Goal: Download file/media

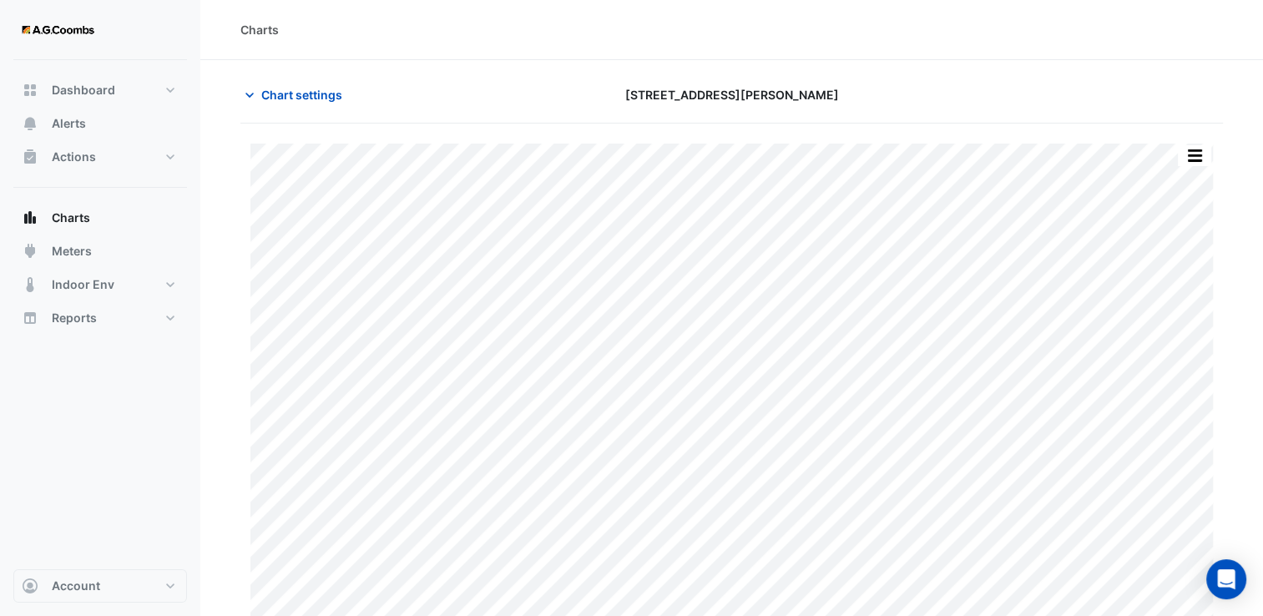
type input "**********"
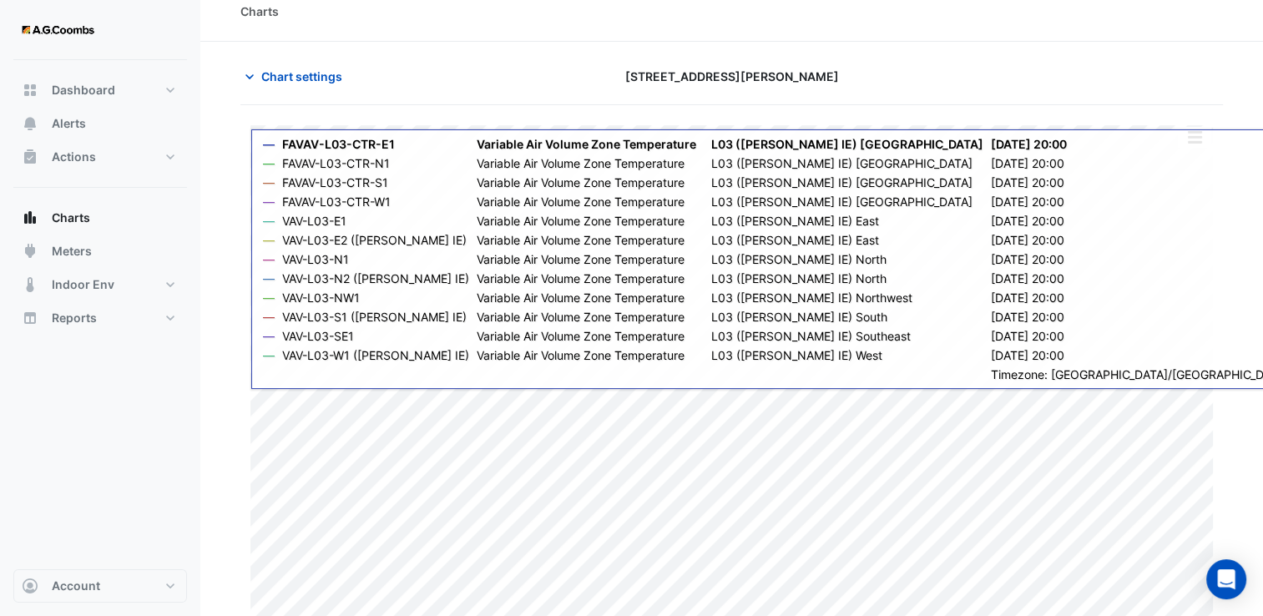
scroll to position [33, 0]
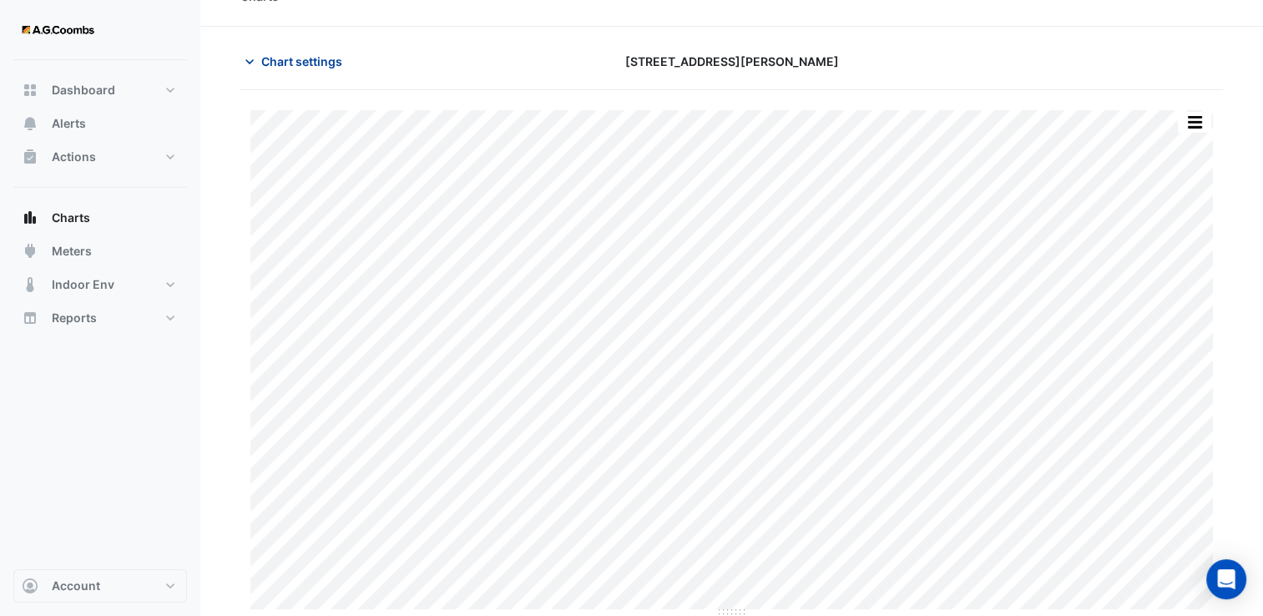
click at [271, 53] on span "Chart settings" at bounding box center [301, 62] width 81 height 18
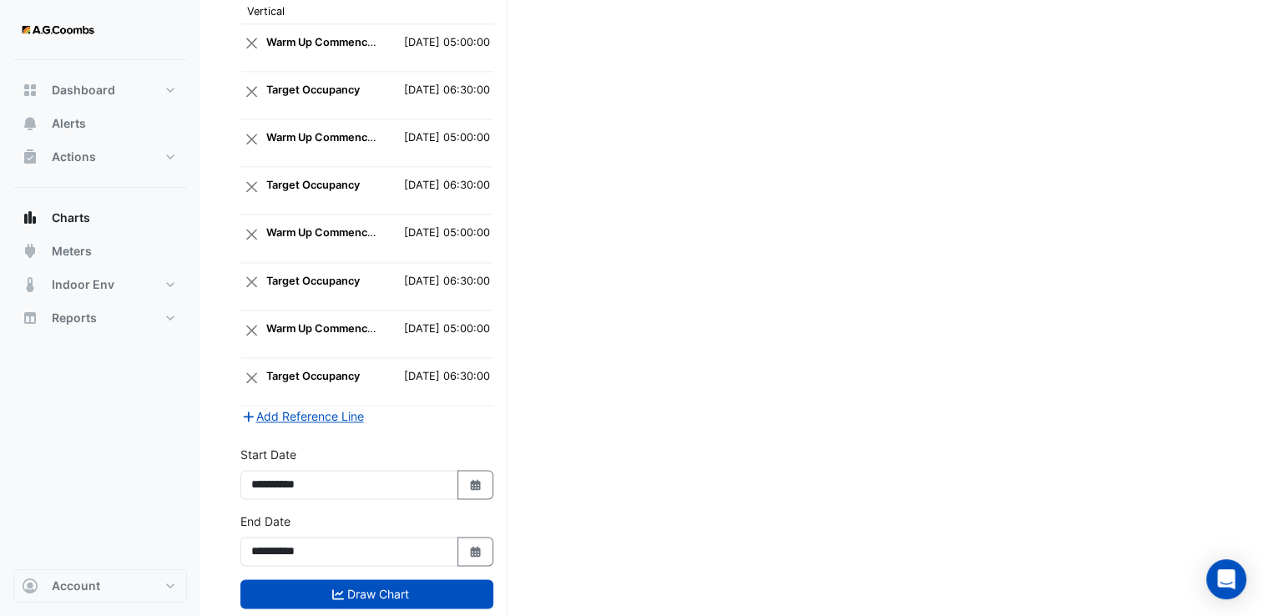
scroll to position [2362, 0]
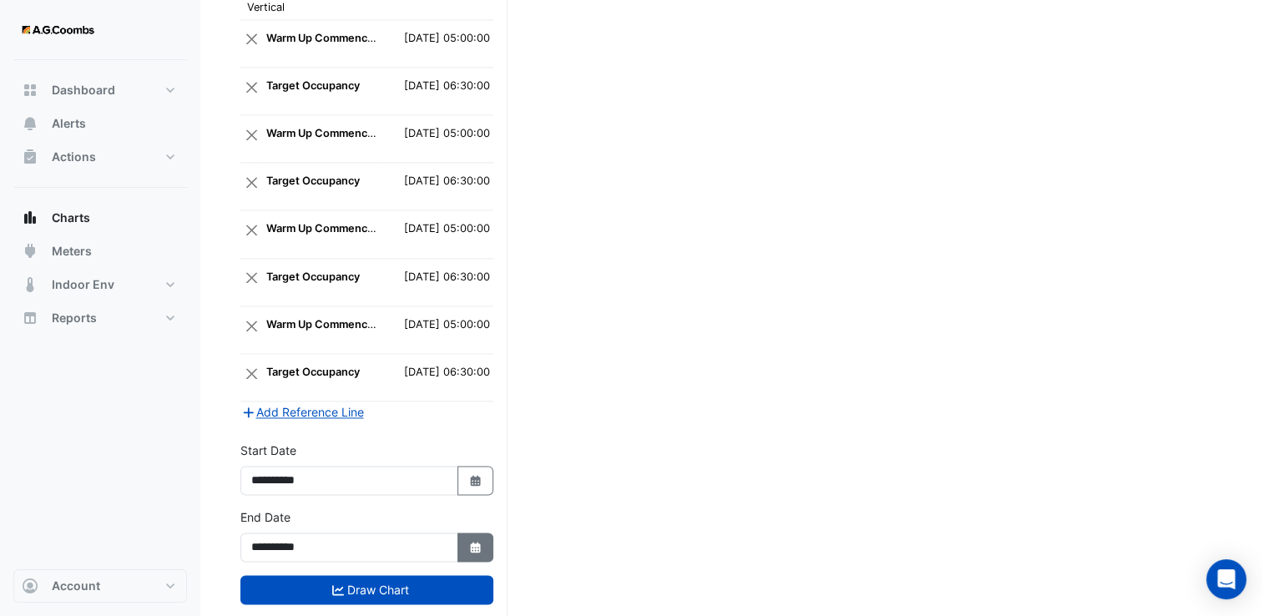
click at [477, 533] on button "Select Date" at bounding box center [476, 547] width 37 height 29
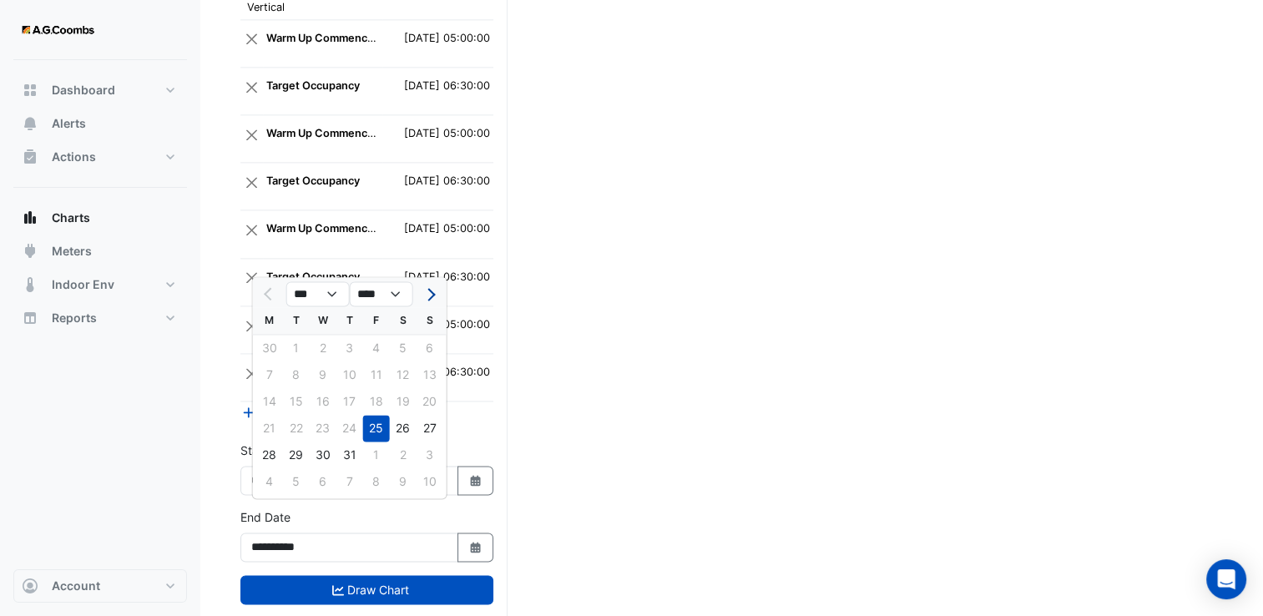
click at [432, 296] on span "Next month" at bounding box center [429, 294] width 13 height 13
select select "*"
drag, startPoint x: 291, startPoint y: 429, endPoint x: 311, endPoint y: 463, distance: 39.7
click at [291, 429] on div "19" at bounding box center [296, 428] width 27 height 27
type input "**********"
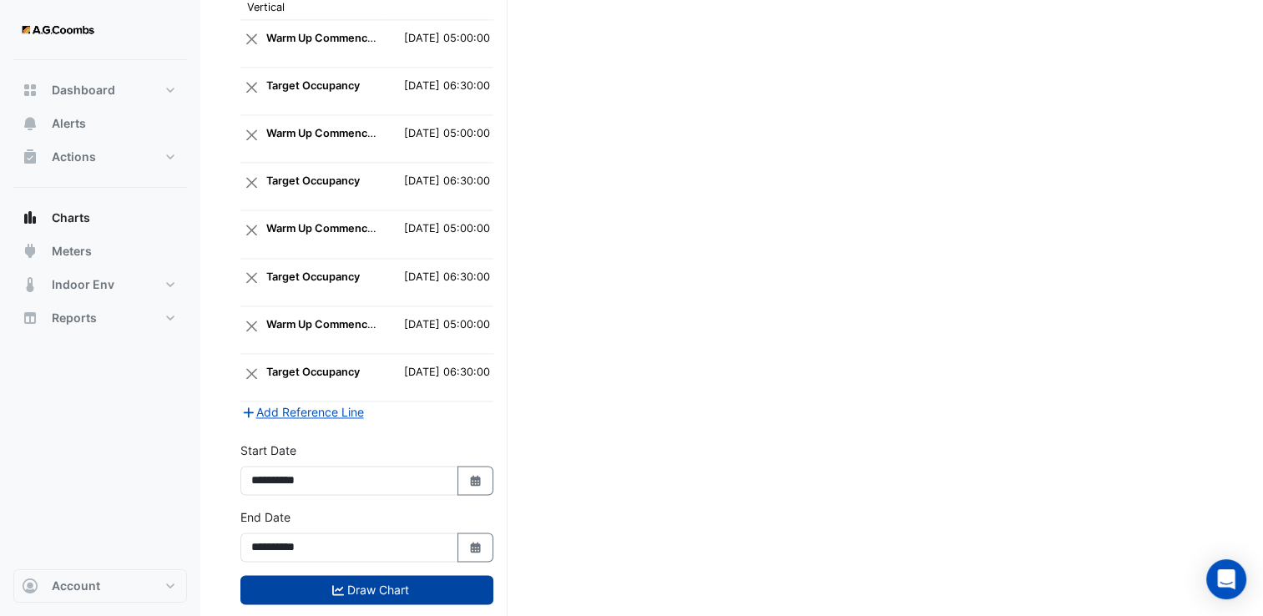
click at [362, 575] on button "Draw Chart" at bounding box center [367, 589] width 253 height 29
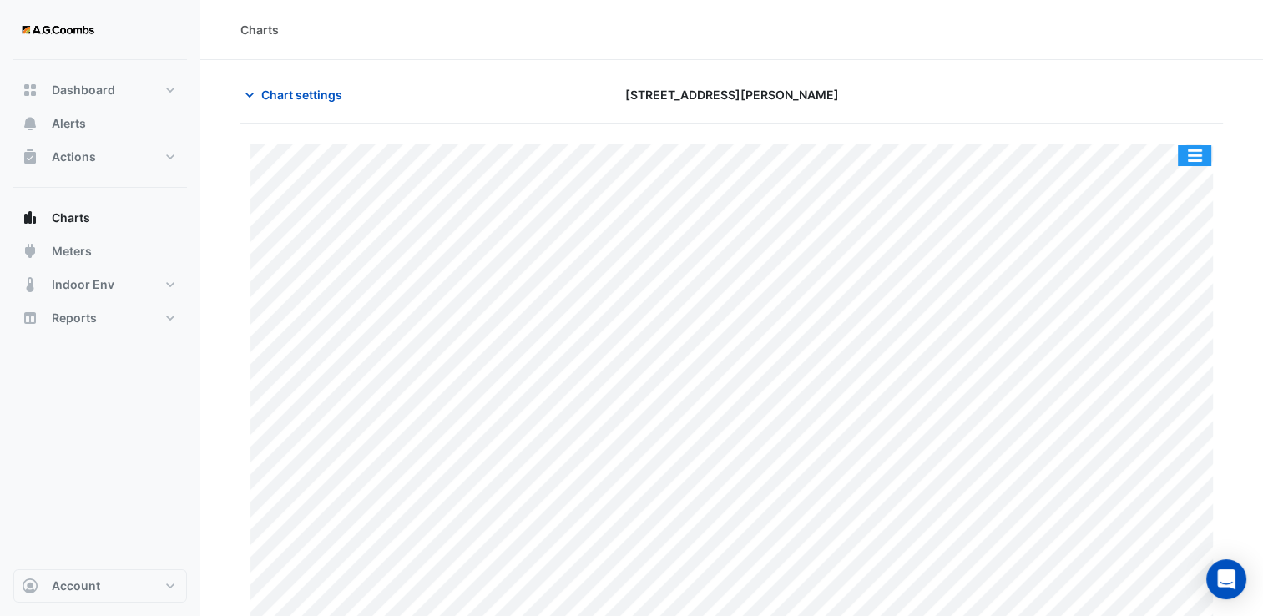
drag, startPoint x: 1201, startPoint y: 154, endPoint x: 1209, endPoint y: 175, distance: 23.3
click at [1201, 154] on button "button" at bounding box center [1194, 155] width 33 height 21
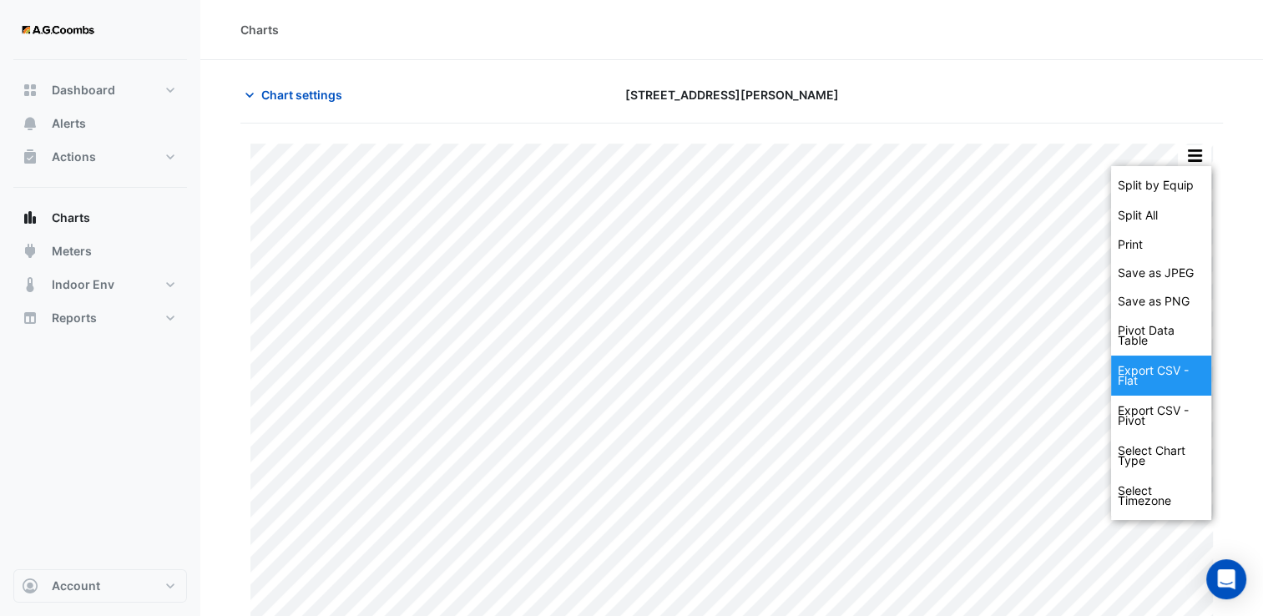
click at [1172, 367] on div "Export CSV - Flat" at bounding box center [1161, 376] width 100 height 40
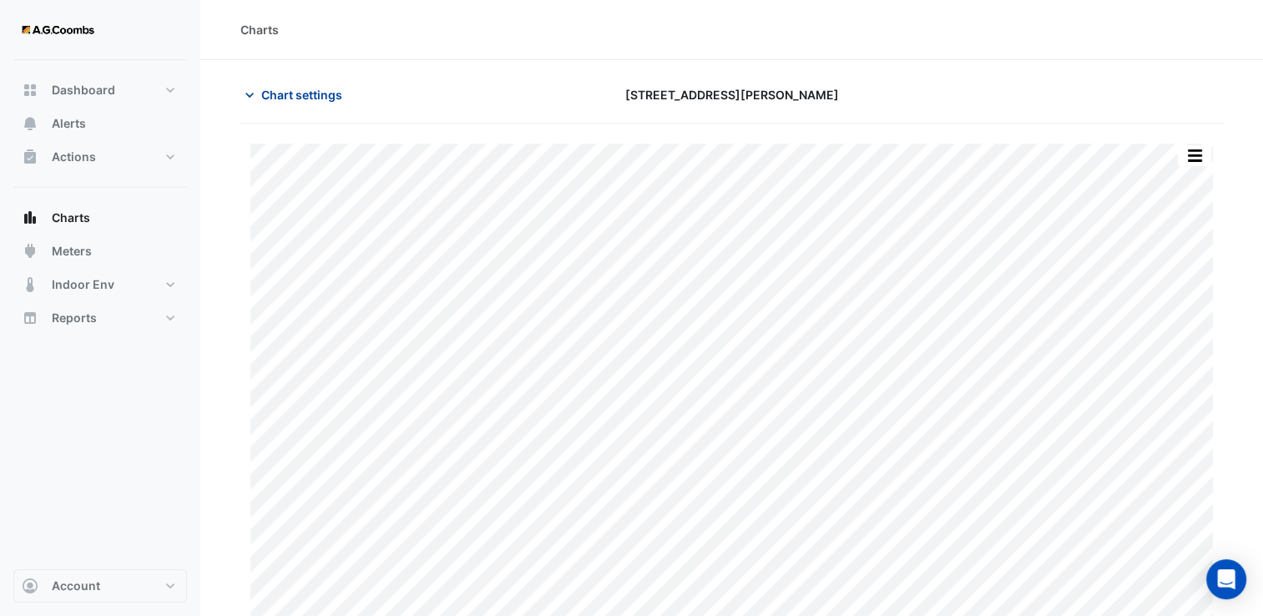
click at [281, 91] on span "Chart settings" at bounding box center [301, 95] width 81 height 18
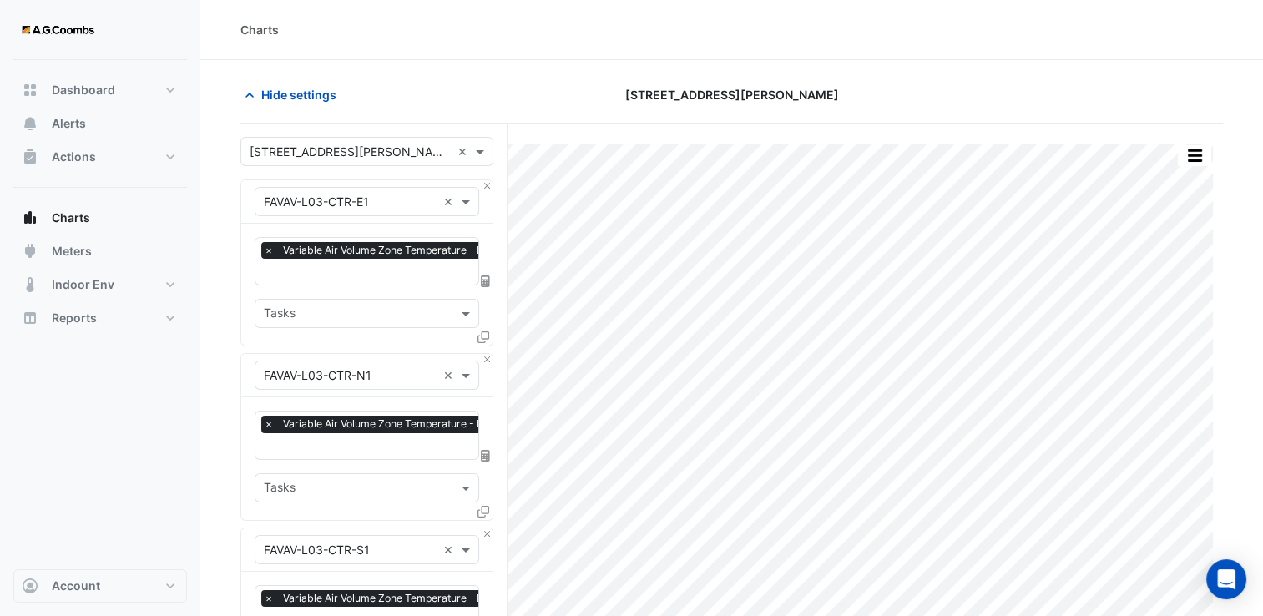
drag, startPoint x: 1088, startPoint y: 62, endPoint x: 1245, endPoint y: 209, distance: 215.1
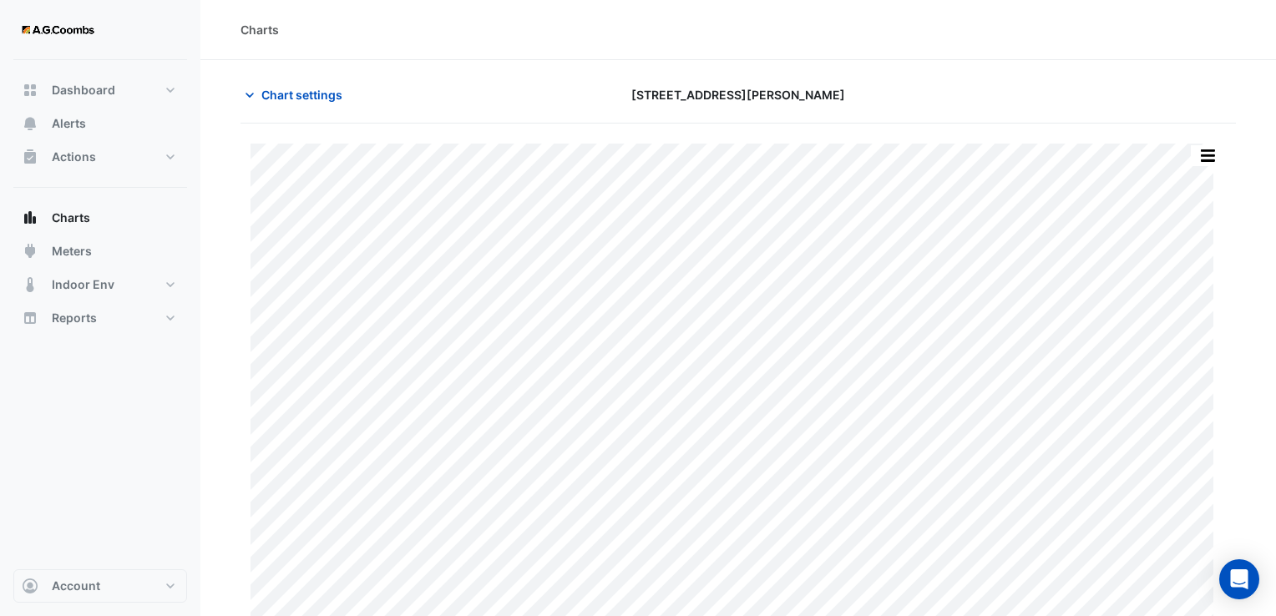
type input "**********"
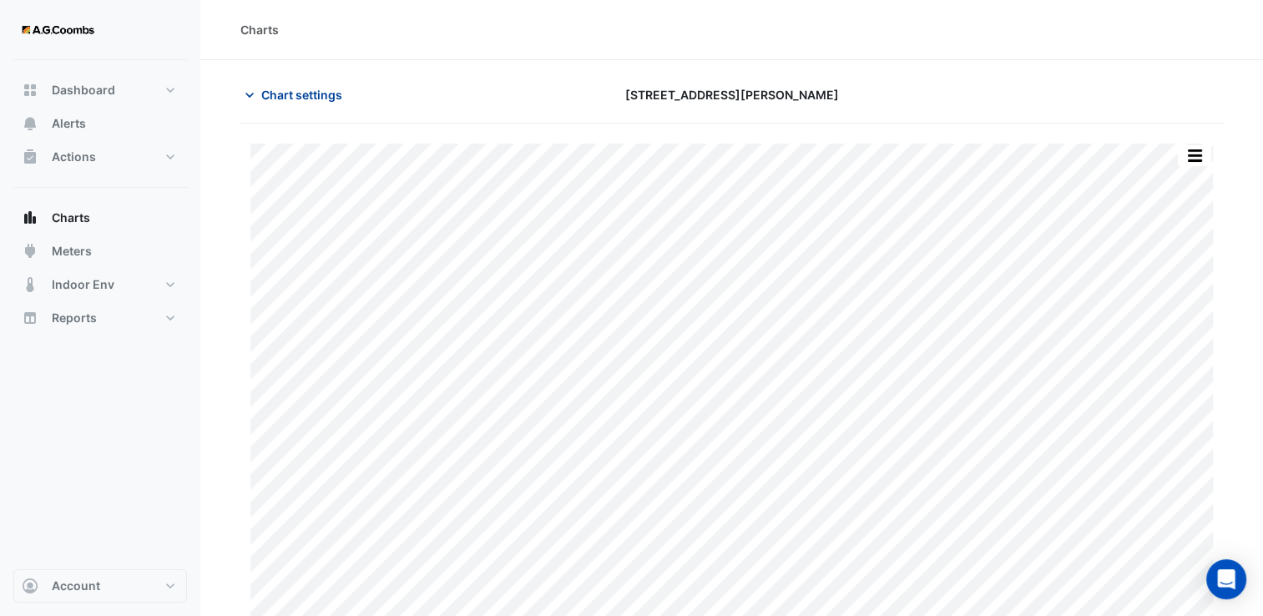
click at [274, 93] on span "Chart settings" at bounding box center [301, 95] width 81 height 18
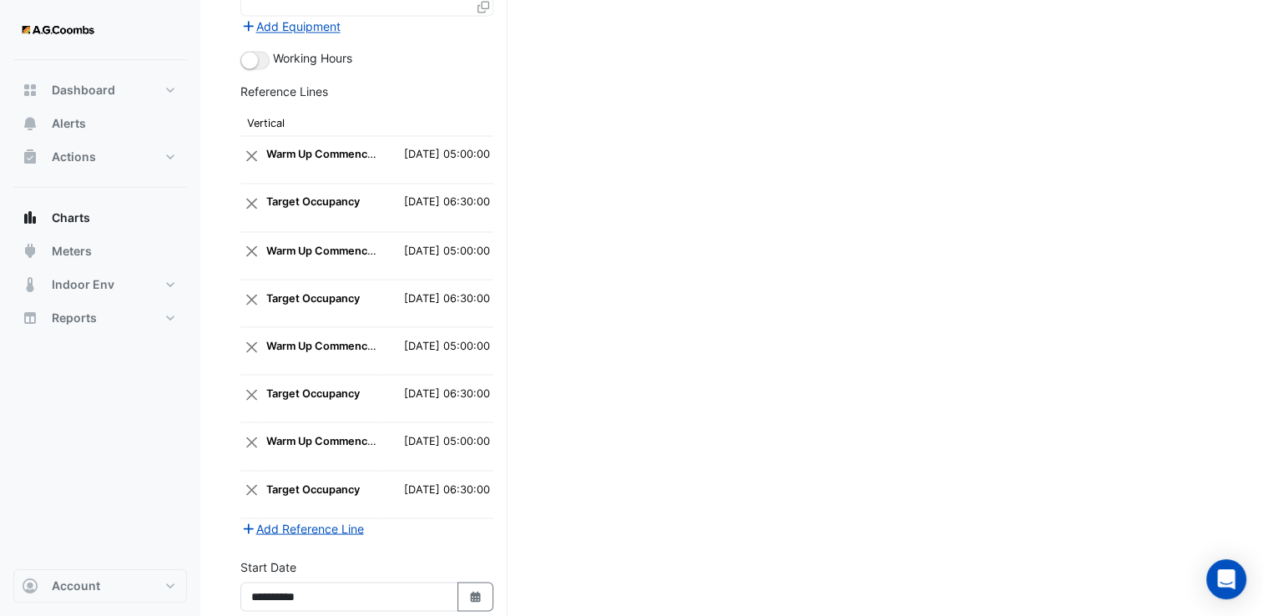
scroll to position [3048, 0]
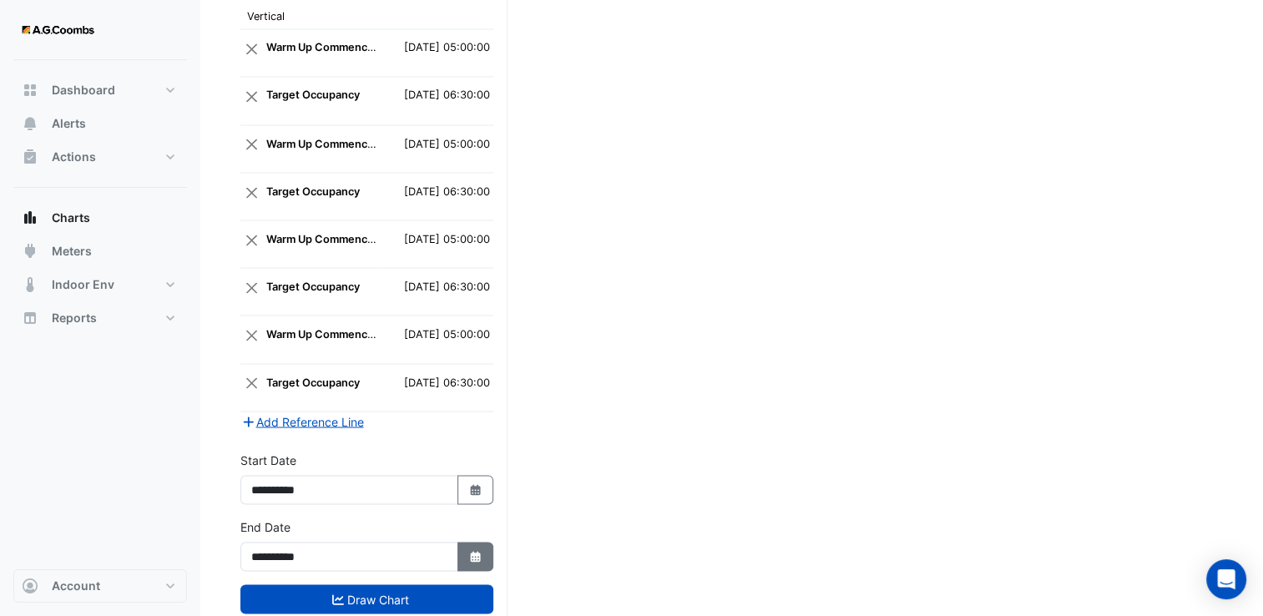
click at [473, 551] on icon "button" at bounding box center [475, 556] width 10 height 11
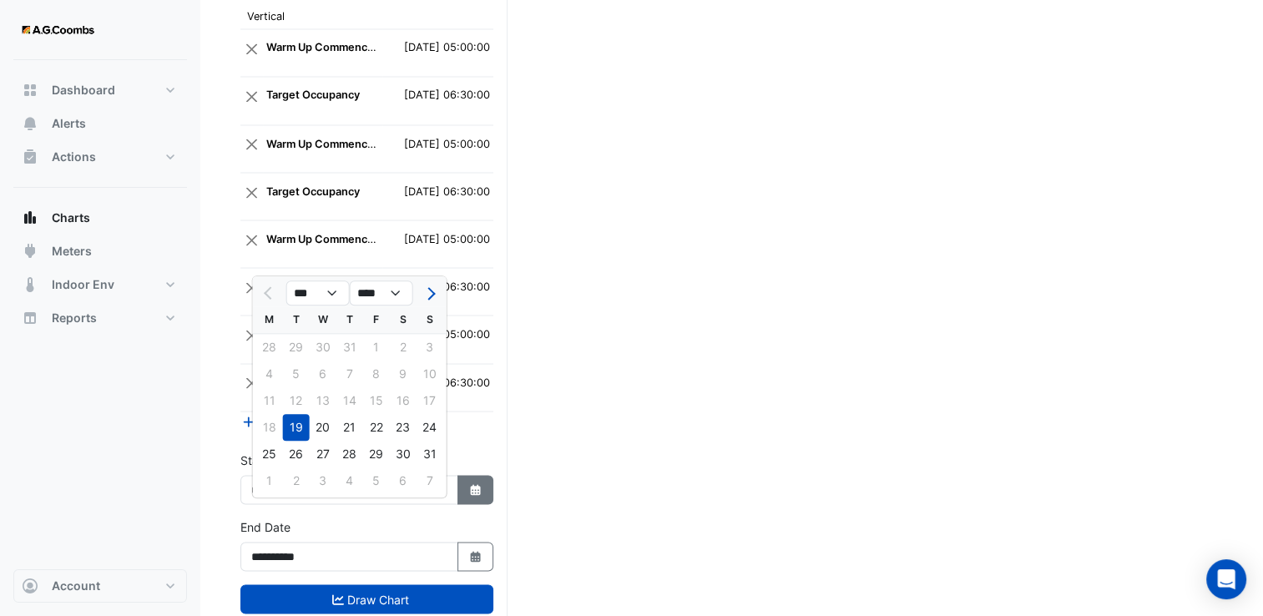
click at [474, 484] on icon "button" at bounding box center [475, 489] width 10 height 11
select select "*"
select select "****"
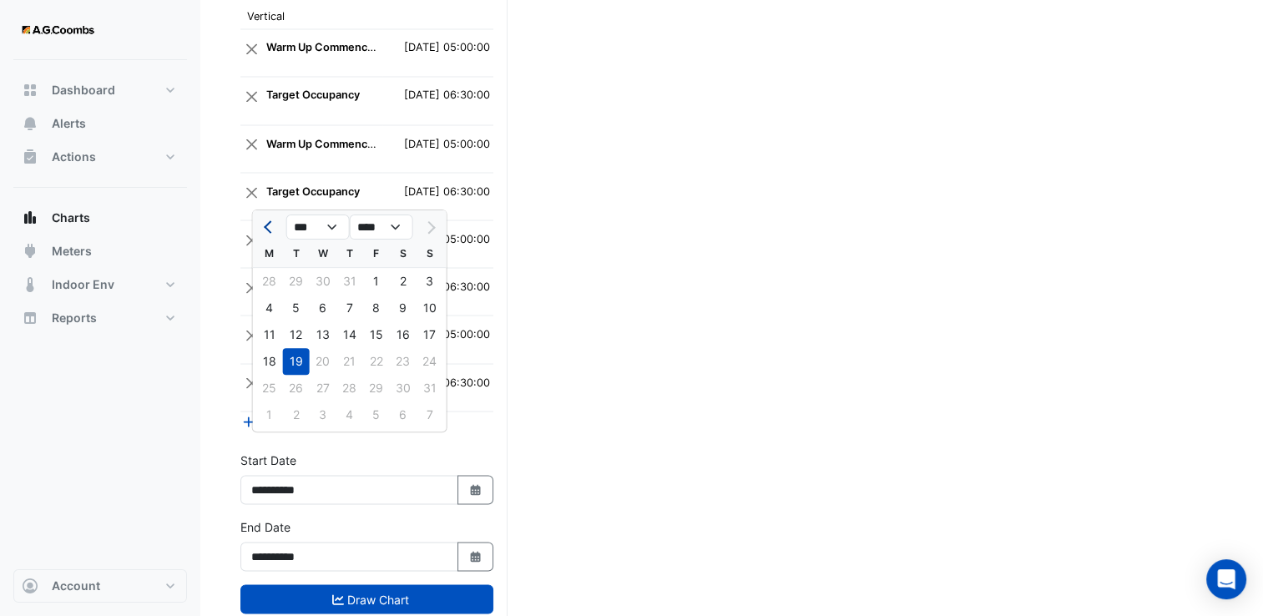
click at [261, 233] on button "Previous month" at bounding box center [270, 227] width 20 height 27
select select "*"
click at [377, 360] on div "25" at bounding box center [376, 361] width 27 height 27
type input "**********"
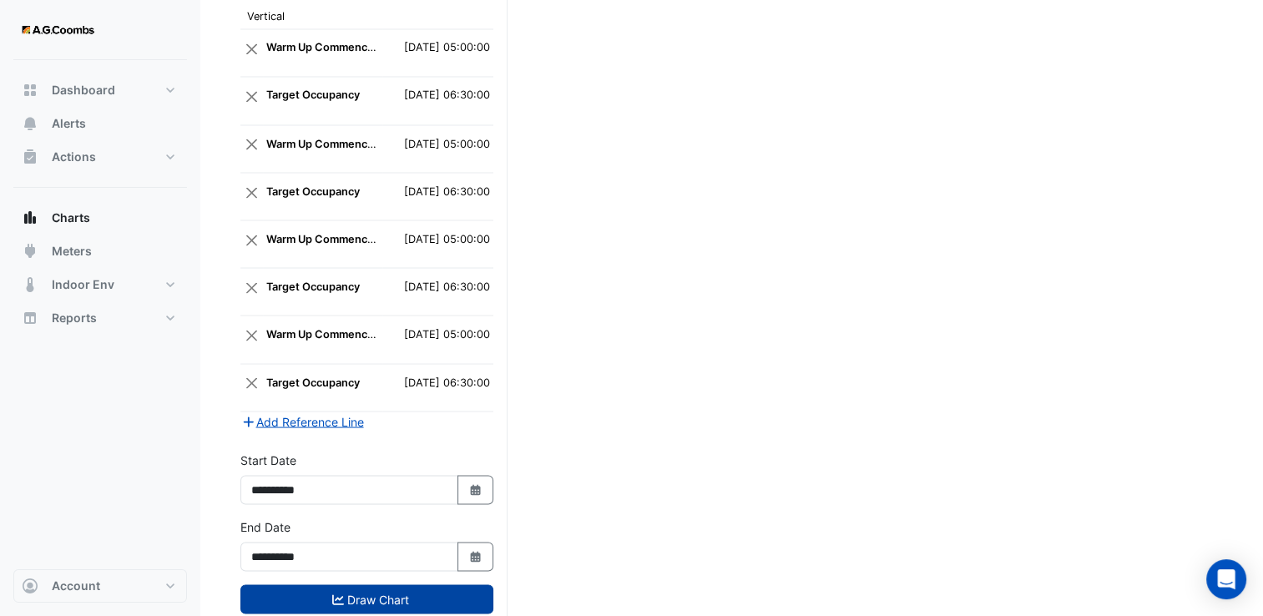
click at [387, 585] on button "Draw Chart" at bounding box center [367, 599] width 253 height 29
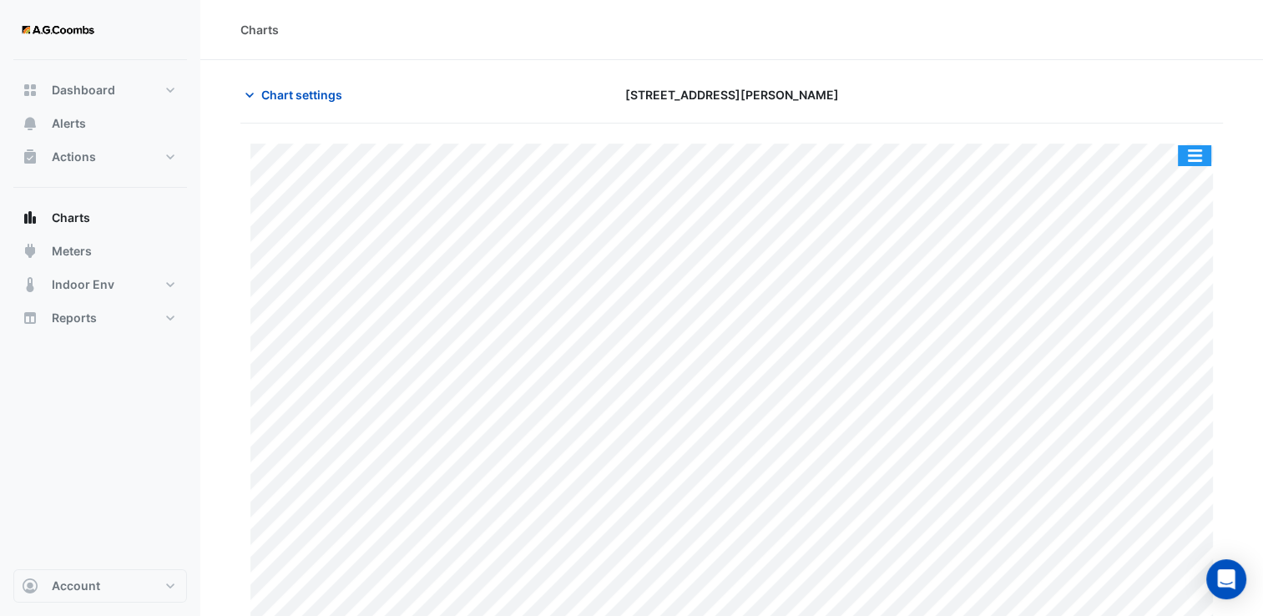
click at [1201, 152] on button "button" at bounding box center [1194, 155] width 33 height 21
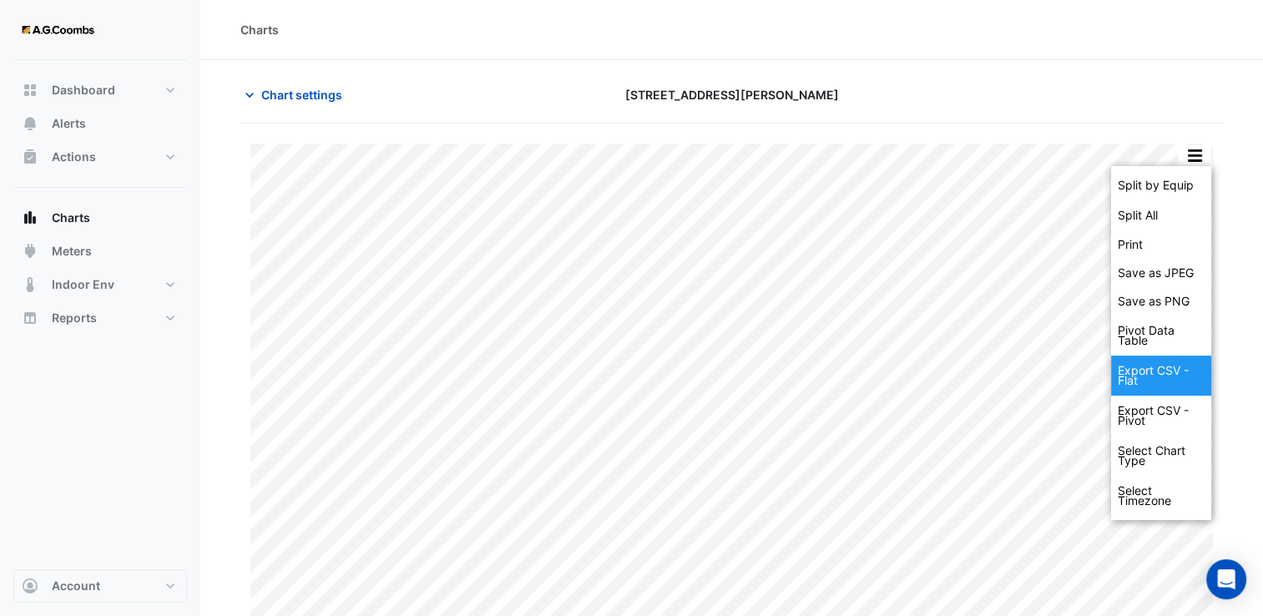
click at [1169, 376] on div "Export CSV - Flat" at bounding box center [1161, 376] width 100 height 40
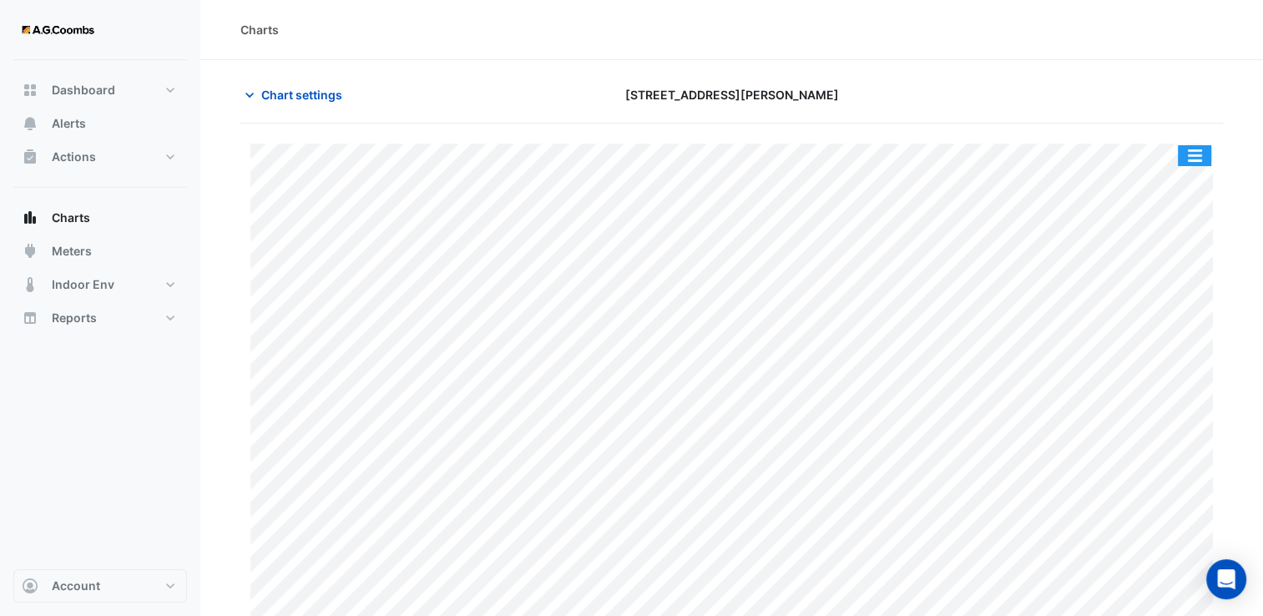
click at [1197, 155] on button "button" at bounding box center [1194, 155] width 33 height 21
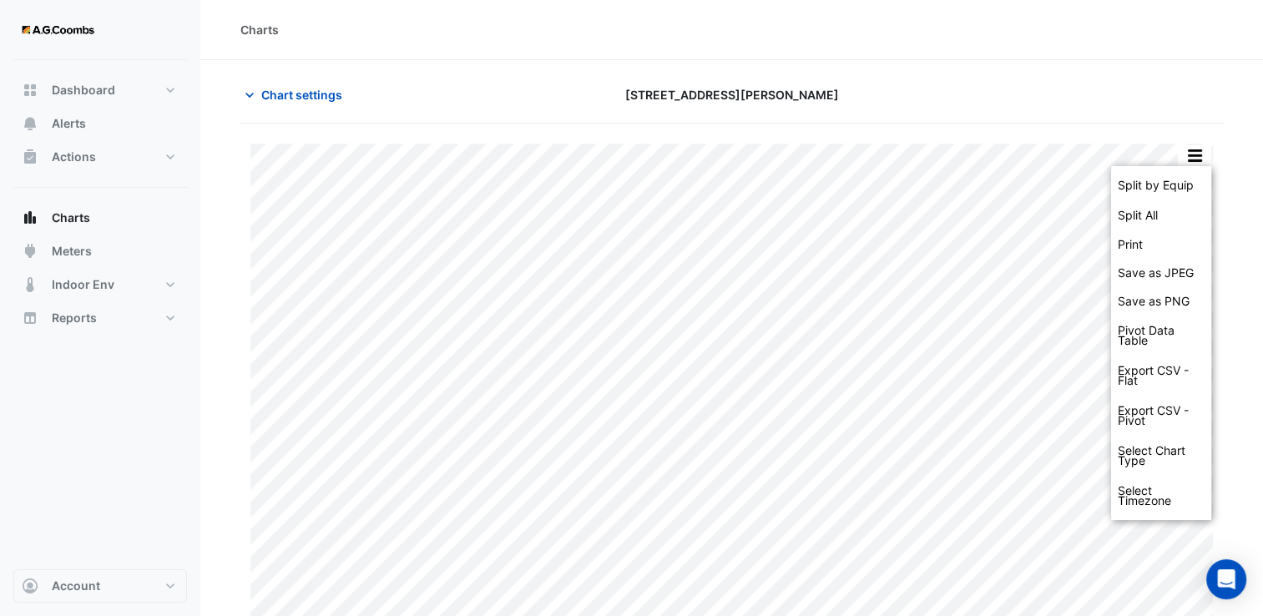
click at [1034, 22] on div "Charts" at bounding box center [732, 30] width 983 height 18
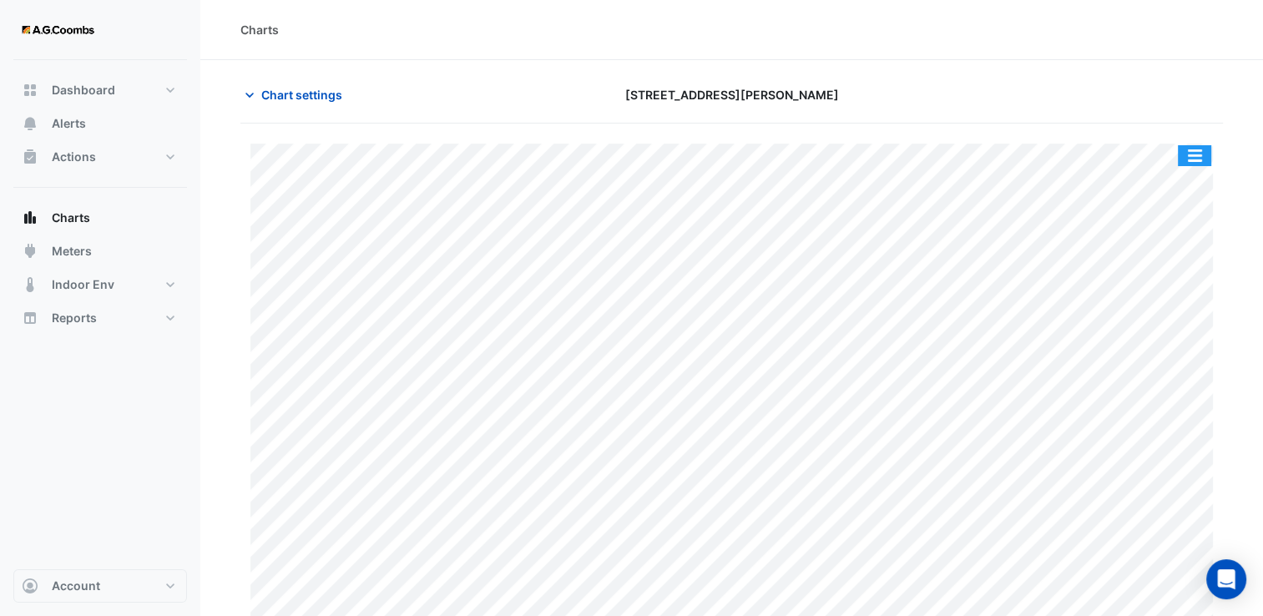
click at [1197, 156] on button "button" at bounding box center [1194, 155] width 33 height 21
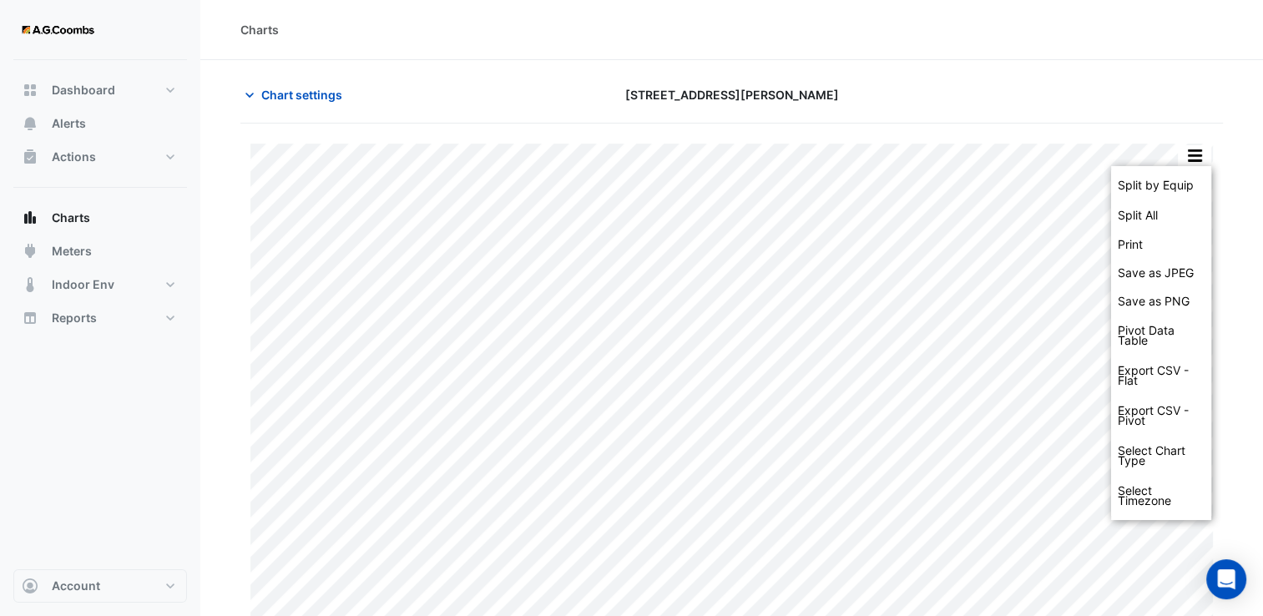
click at [1082, 100] on div at bounding box center [1066, 94] width 334 height 29
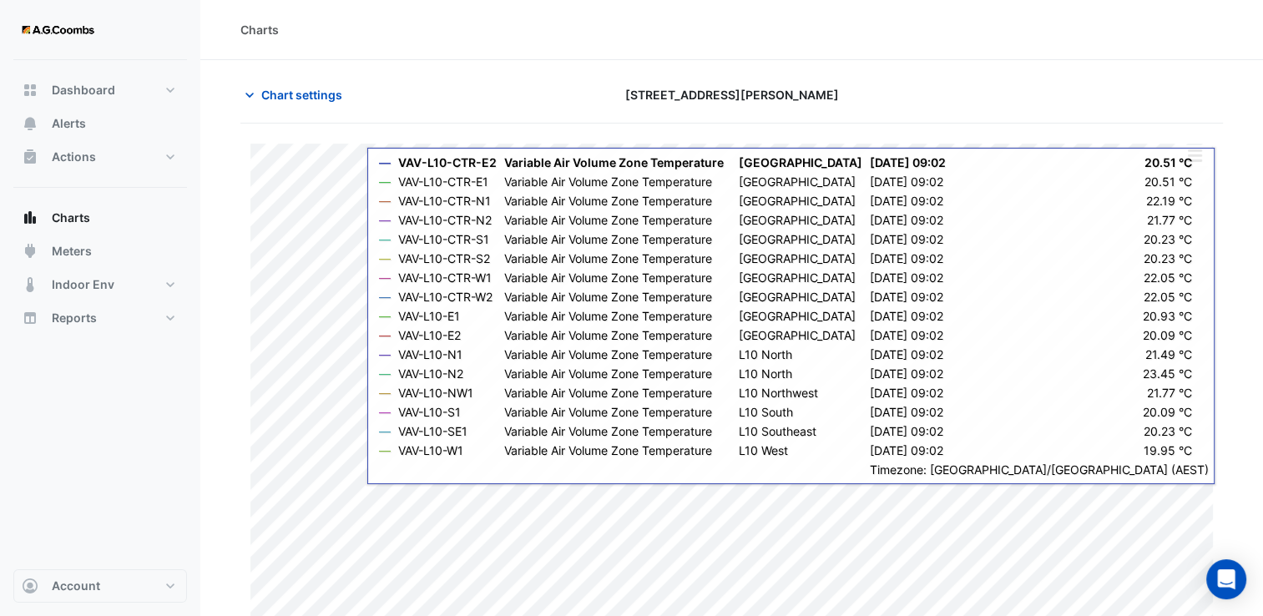
scroll to position [33, 0]
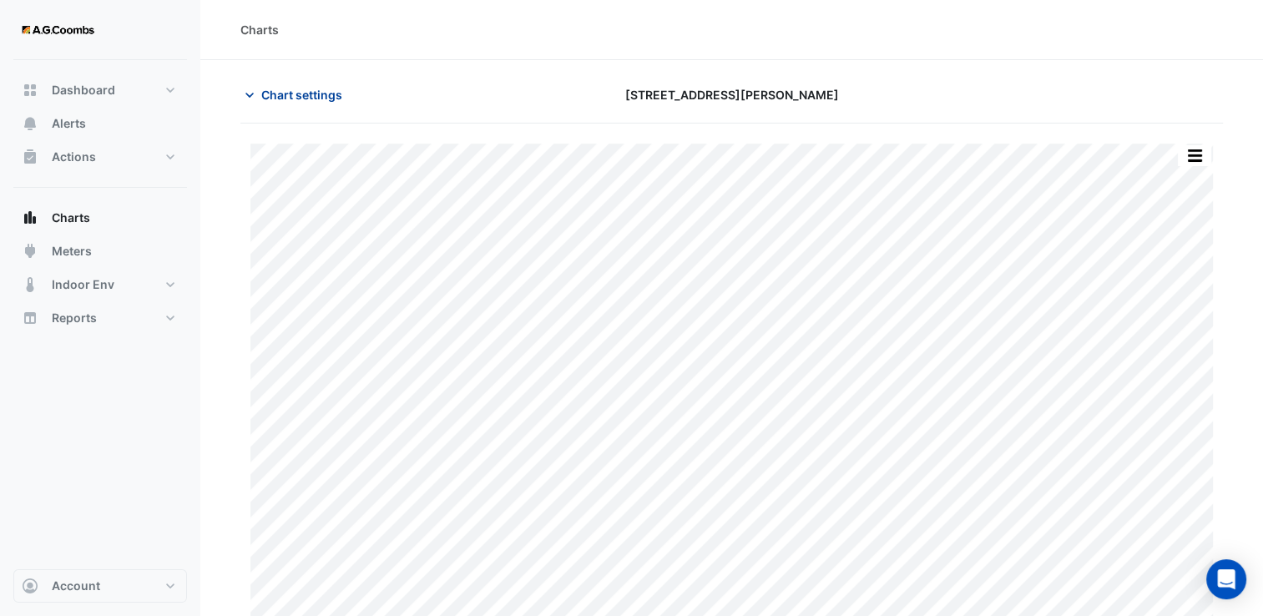
click at [298, 98] on span "Chart settings" at bounding box center [301, 95] width 81 height 18
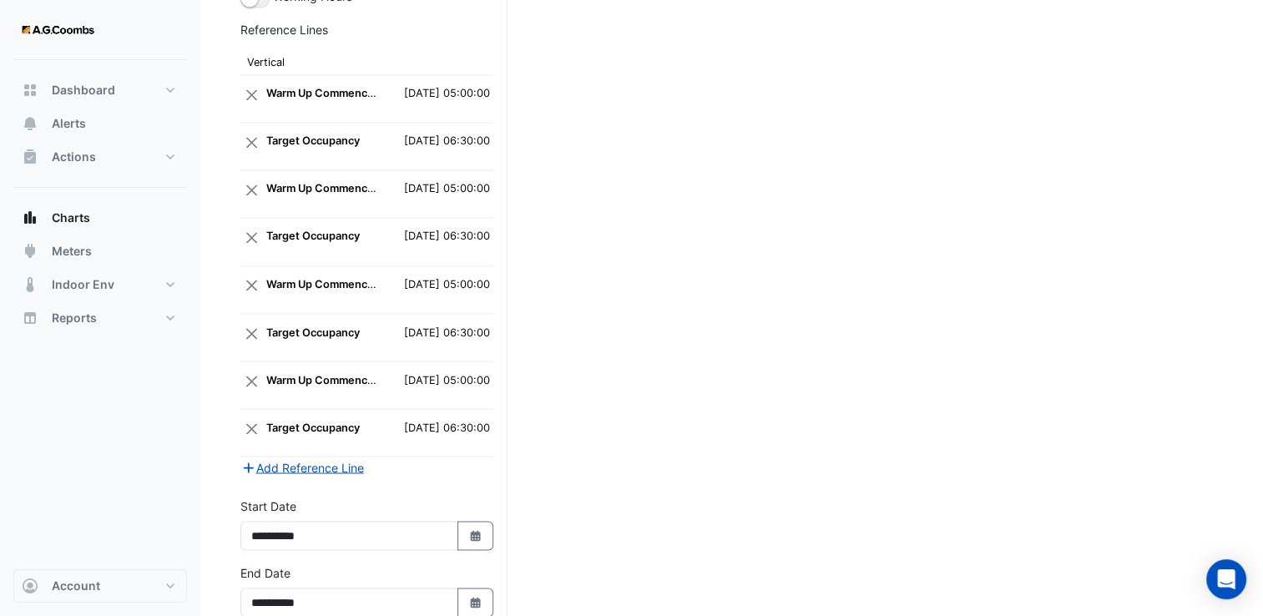
scroll to position [2877, 0]
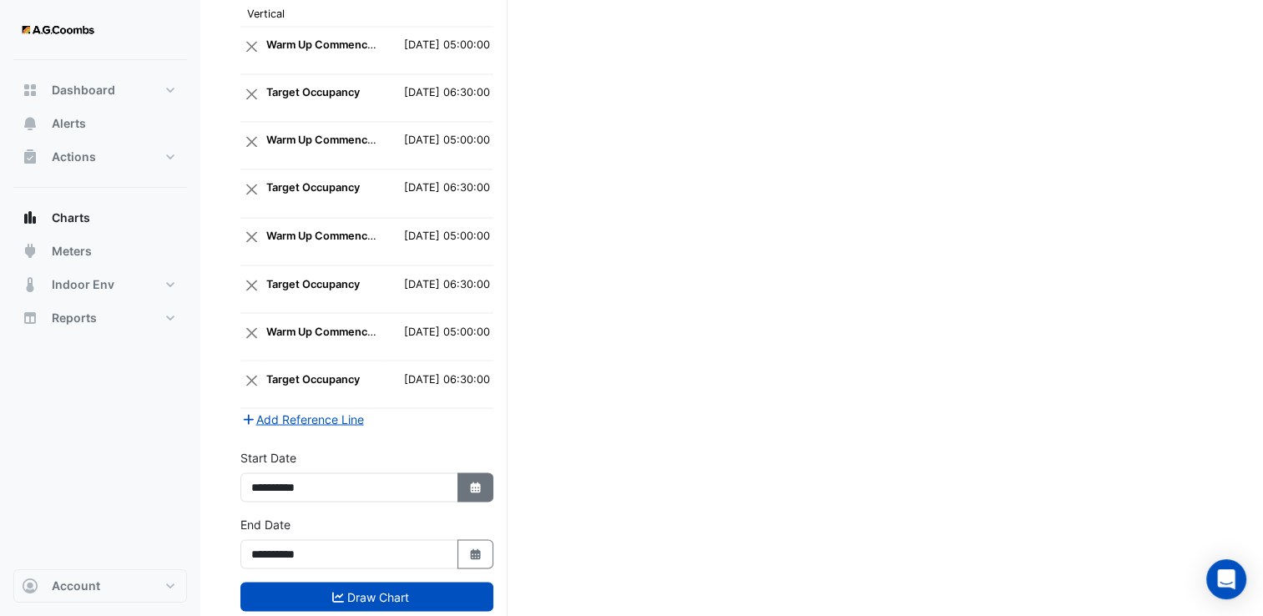
click at [473, 473] on button "Select Date" at bounding box center [476, 487] width 37 height 29
select select "*"
select select "****"
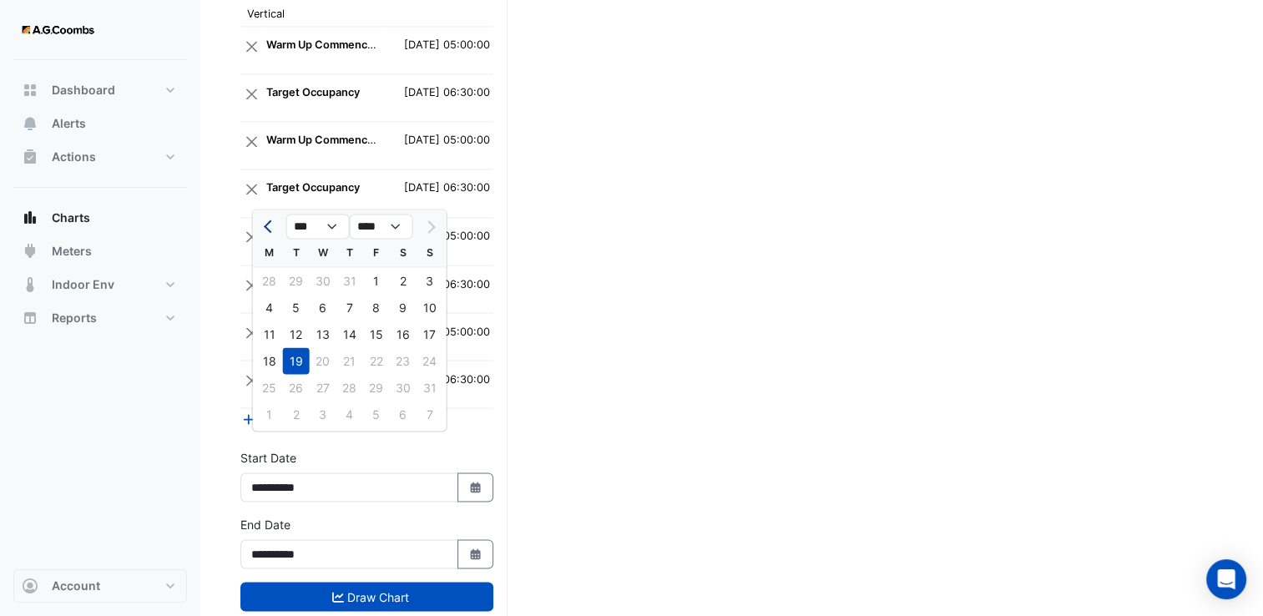
click at [263, 224] on button "Previous month" at bounding box center [270, 226] width 20 height 27
select select "*"
click at [374, 360] on div "25" at bounding box center [376, 360] width 27 height 27
type input "**********"
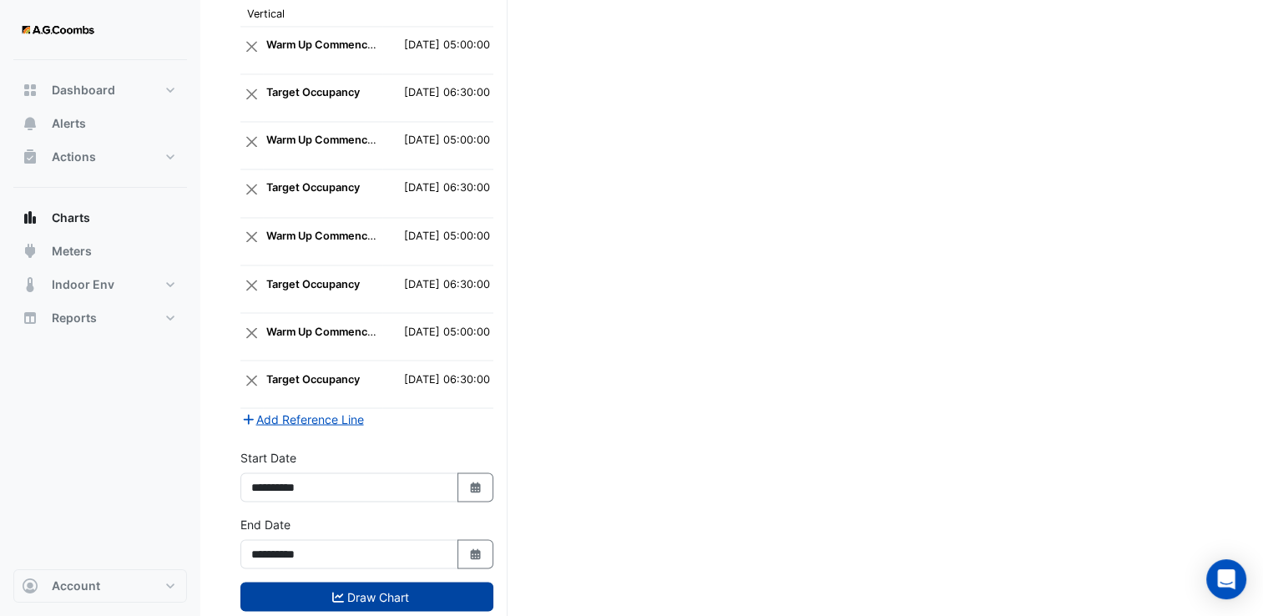
click at [382, 582] on button "Draw Chart" at bounding box center [367, 596] width 253 height 29
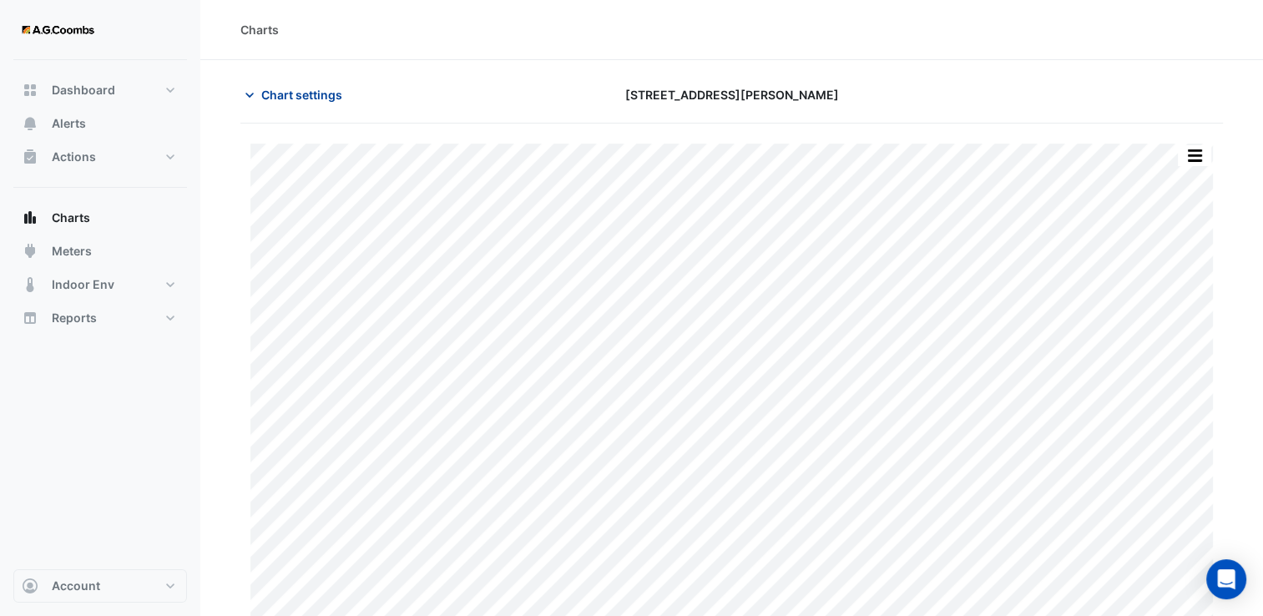
click at [270, 102] on span "Chart settings" at bounding box center [301, 95] width 81 height 18
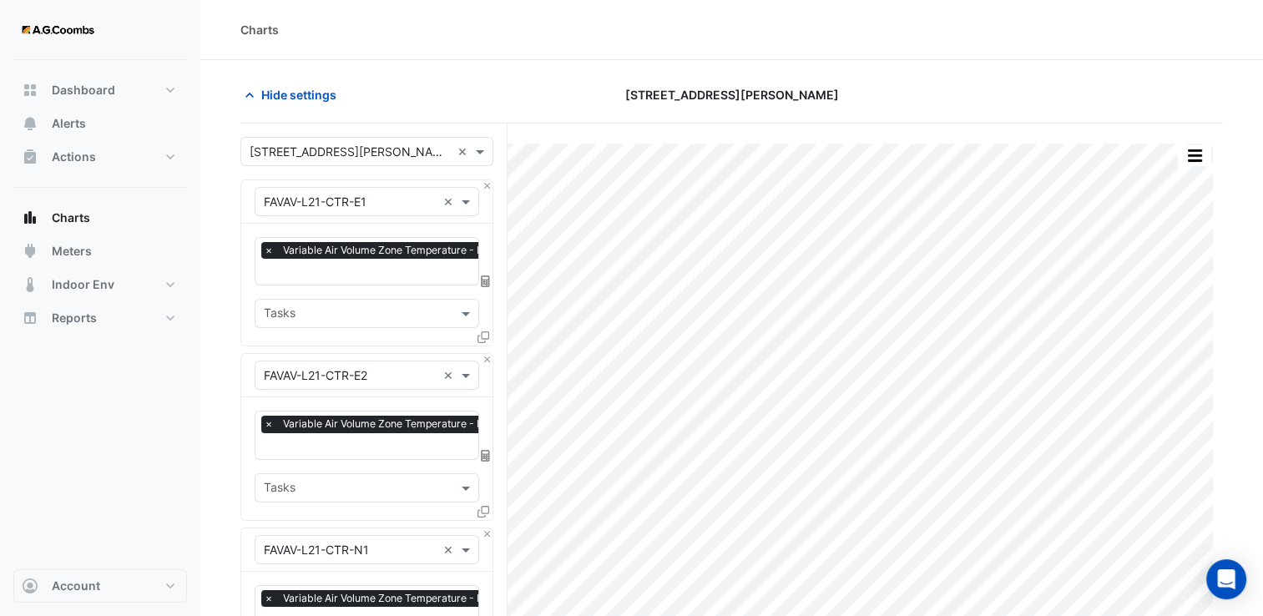
drag, startPoint x: 284, startPoint y: 95, endPoint x: 510, endPoint y: 129, distance: 228.8
click at [284, 95] on span "Hide settings" at bounding box center [298, 95] width 75 height 18
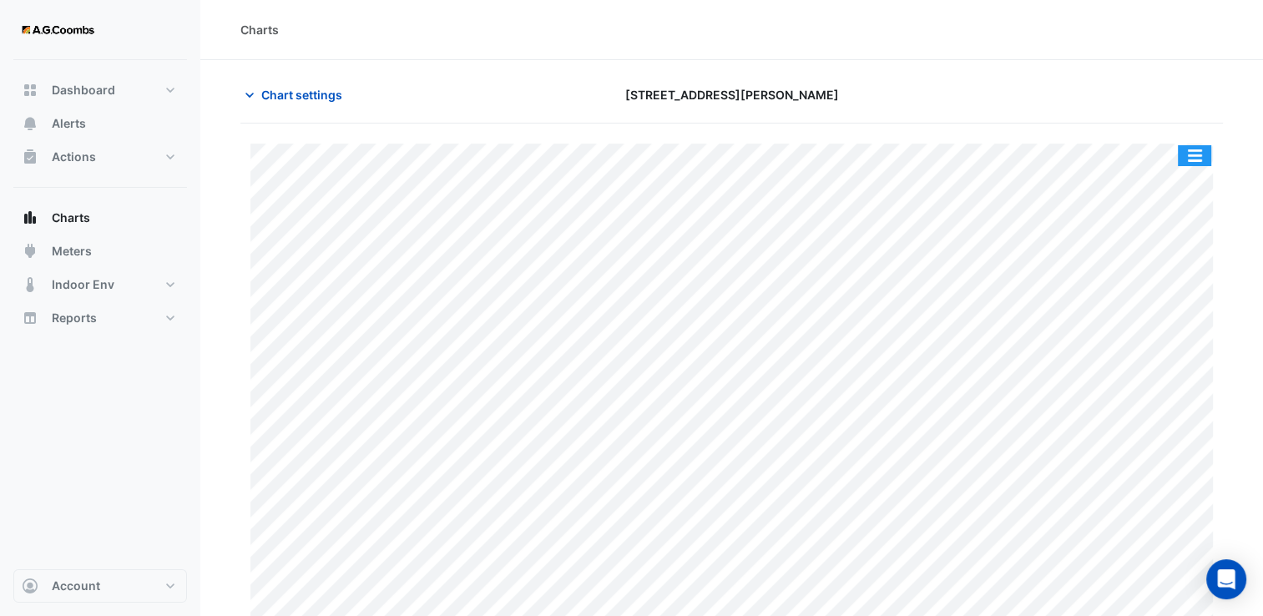
click at [1198, 155] on button "button" at bounding box center [1194, 155] width 33 height 21
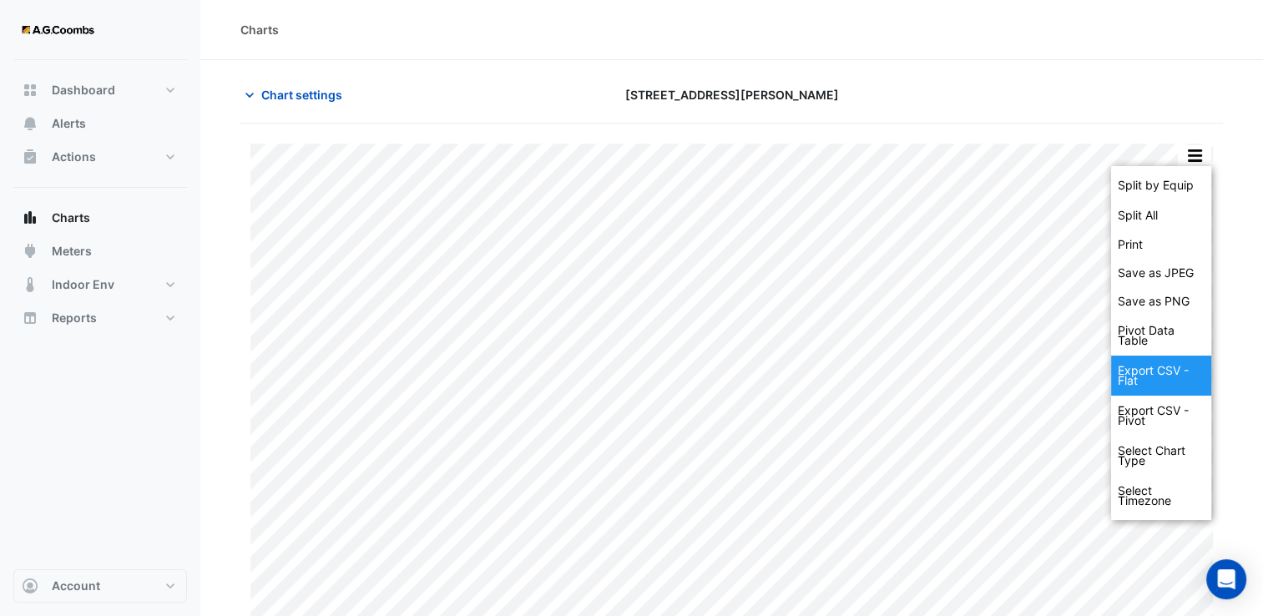
click at [1169, 377] on div "Export CSV - Flat" at bounding box center [1161, 376] width 100 height 40
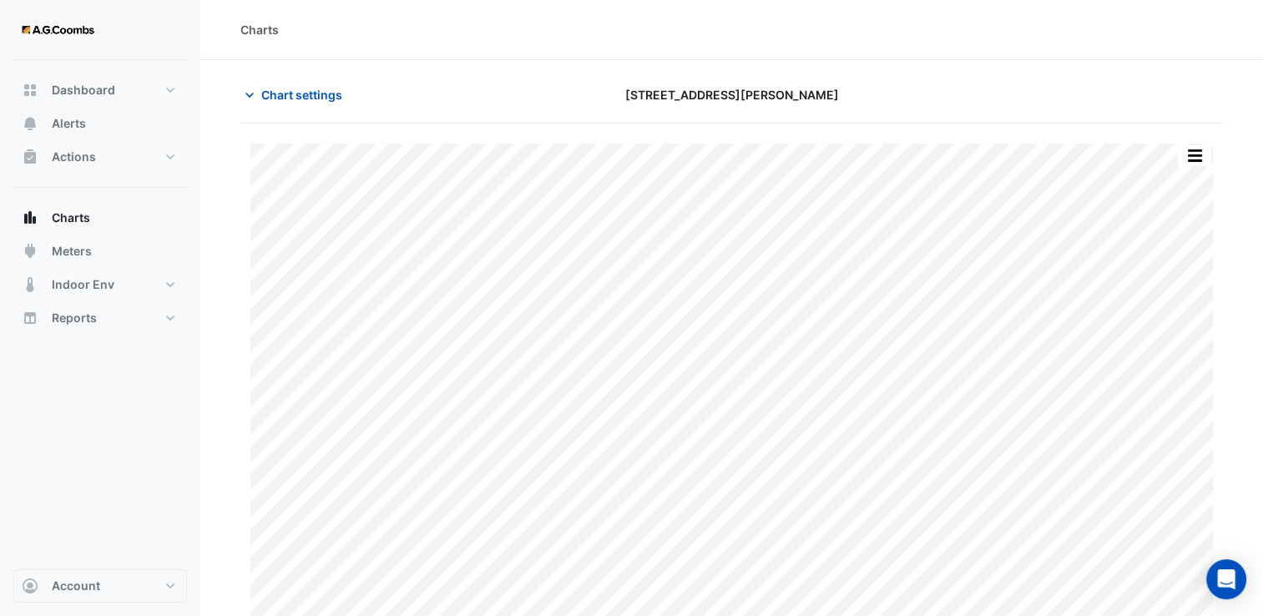
drag, startPoint x: 290, startPoint y: 86, endPoint x: 351, endPoint y: 249, distance: 173.9
click at [290, 86] on span "Chart settings" at bounding box center [301, 95] width 81 height 18
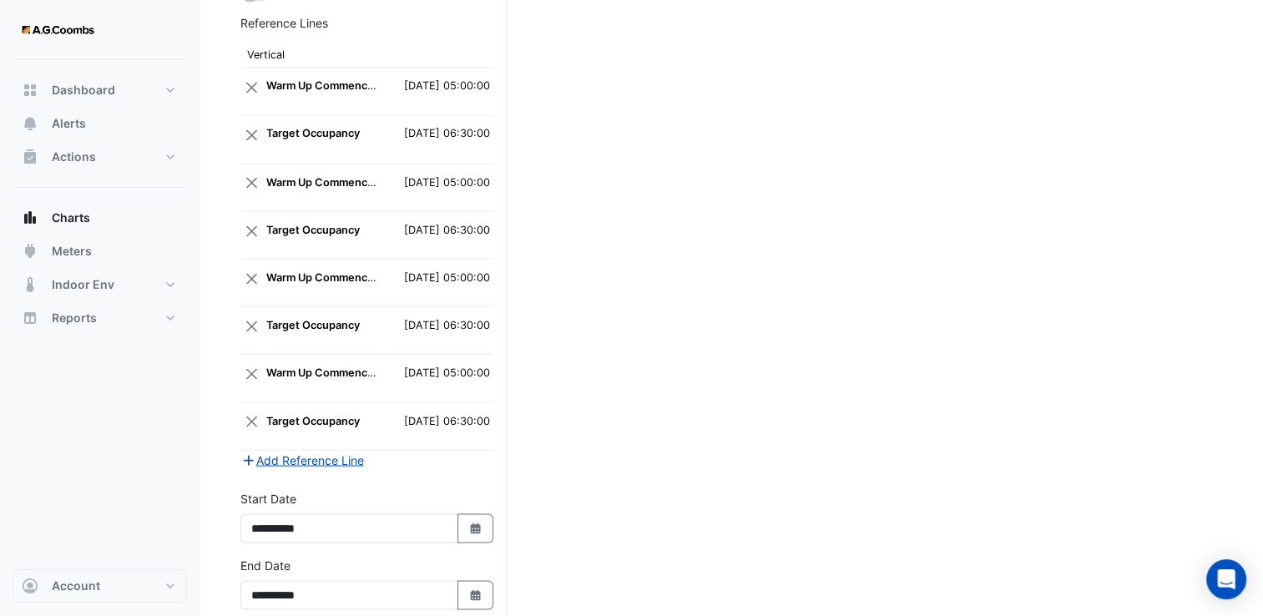
scroll to position [3048, 0]
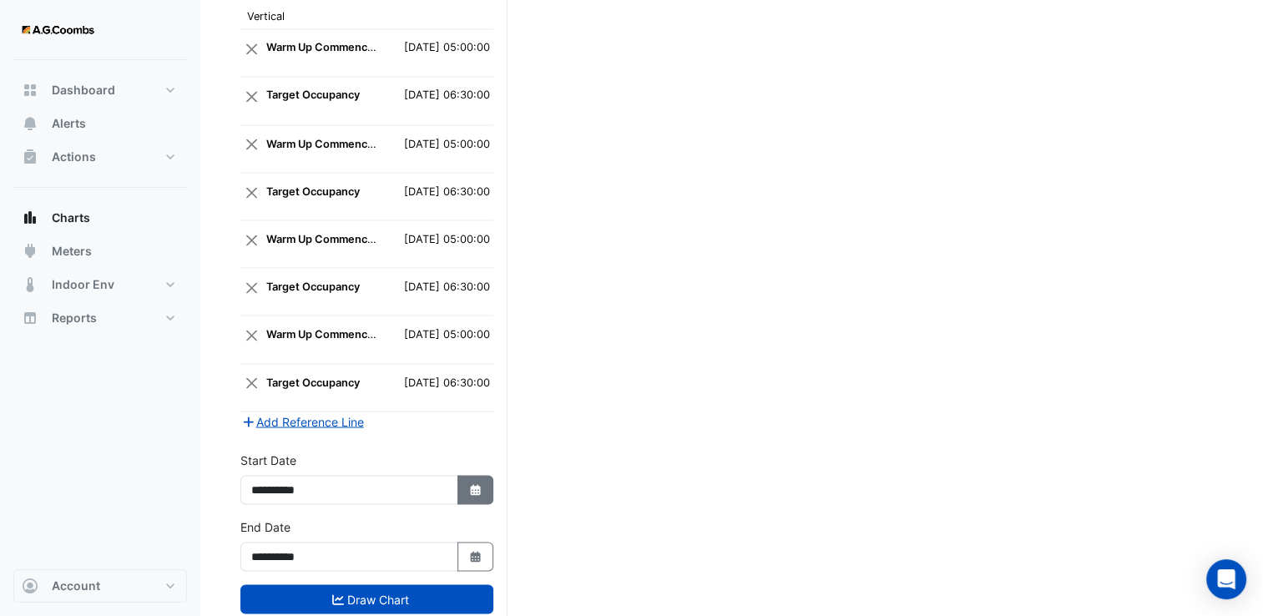
click at [474, 484] on icon "button" at bounding box center [475, 489] width 10 height 11
select select "*"
select select "****"
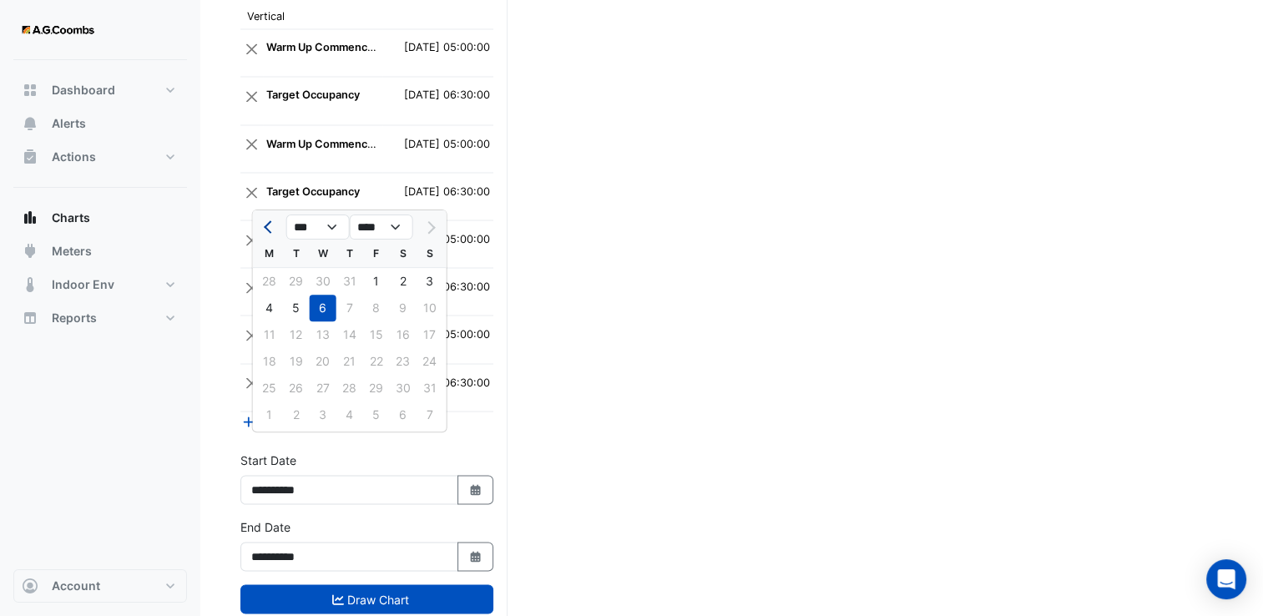
click at [267, 227] on span "Previous month" at bounding box center [270, 226] width 13 height 13
select select "*"
click at [384, 356] on div "25" at bounding box center [376, 361] width 27 height 27
type input "**********"
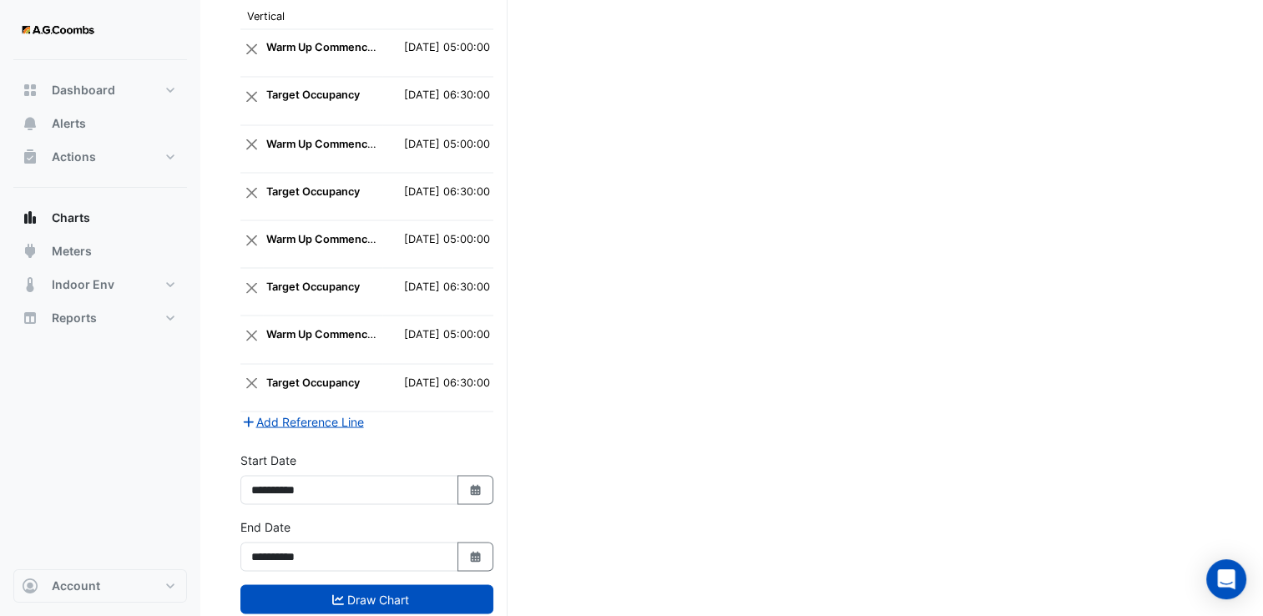
click at [461, 518] on div "**********" at bounding box center [367, 544] width 253 height 53
click at [467, 542] on button "Select Date" at bounding box center [476, 556] width 37 height 29
select select "*"
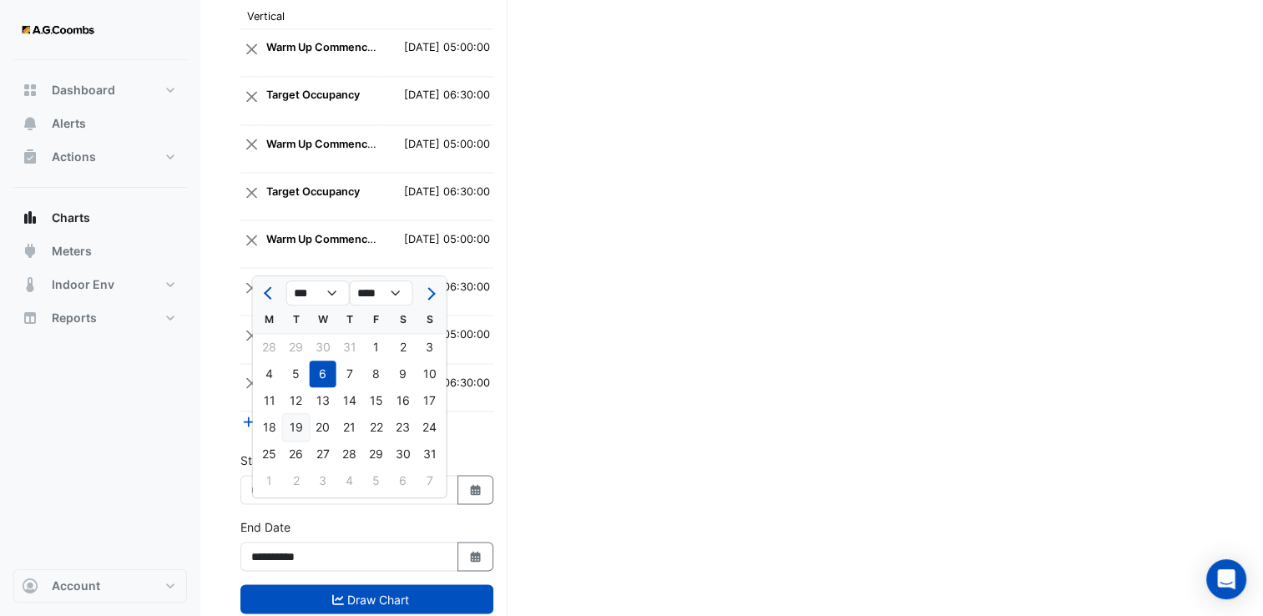
click at [300, 427] on div "19" at bounding box center [296, 427] width 27 height 27
type input "**********"
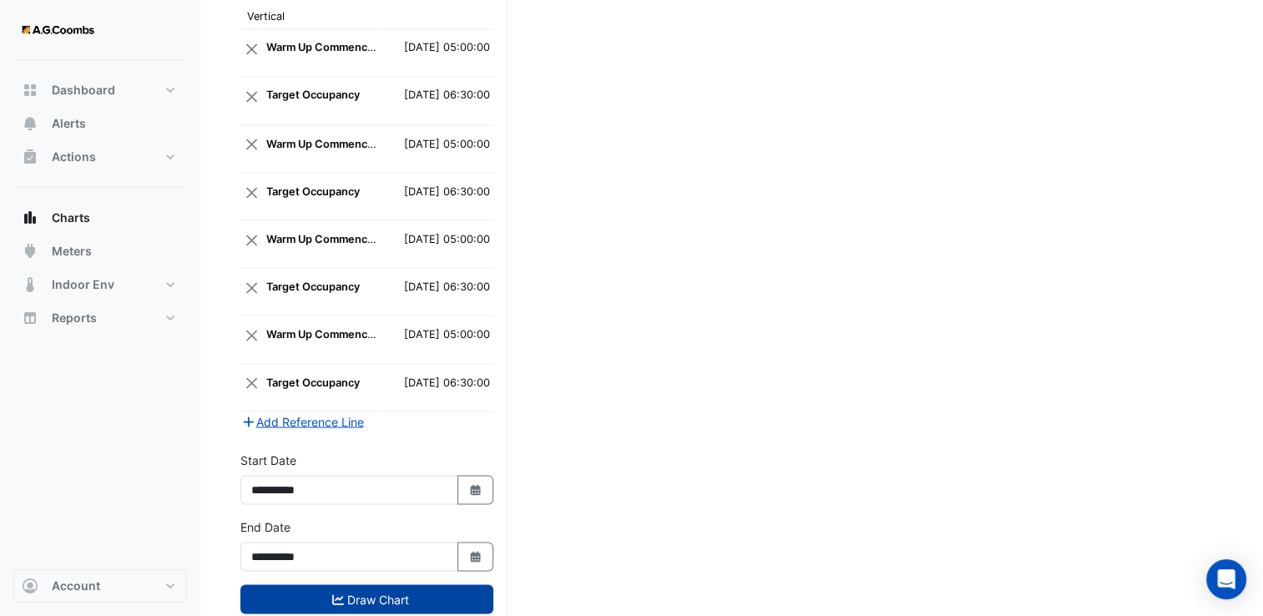
click at [380, 585] on button "Draw Chart" at bounding box center [367, 599] width 253 height 29
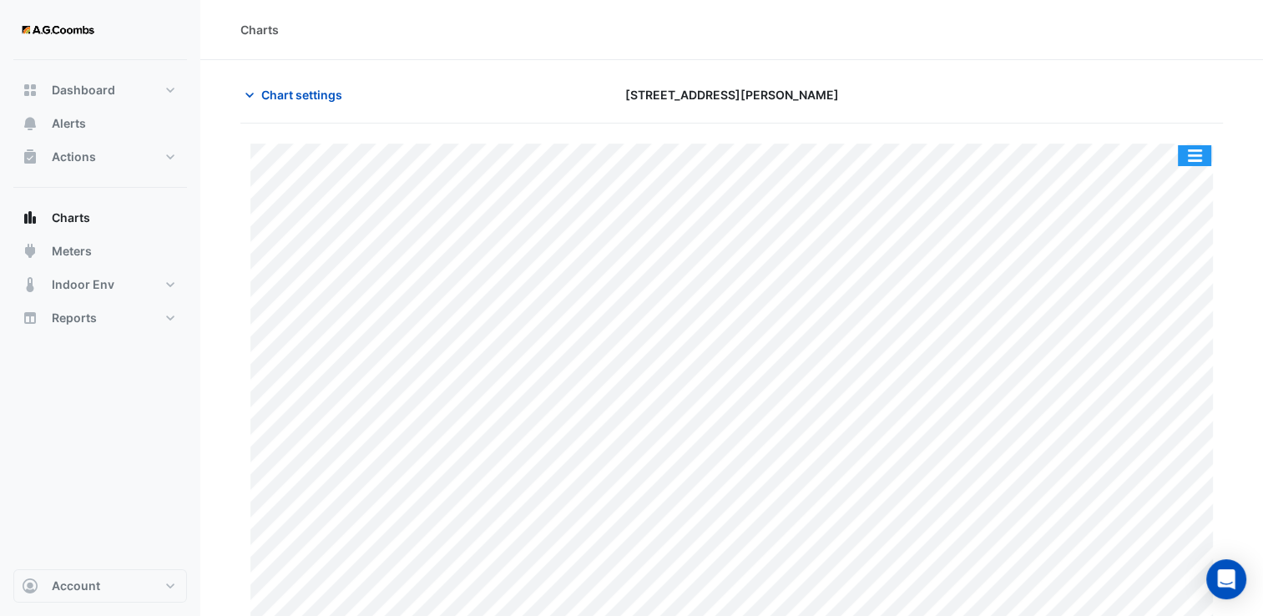
click at [1204, 153] on button "button" at bounding box center [1194, 155] width 33 height 21
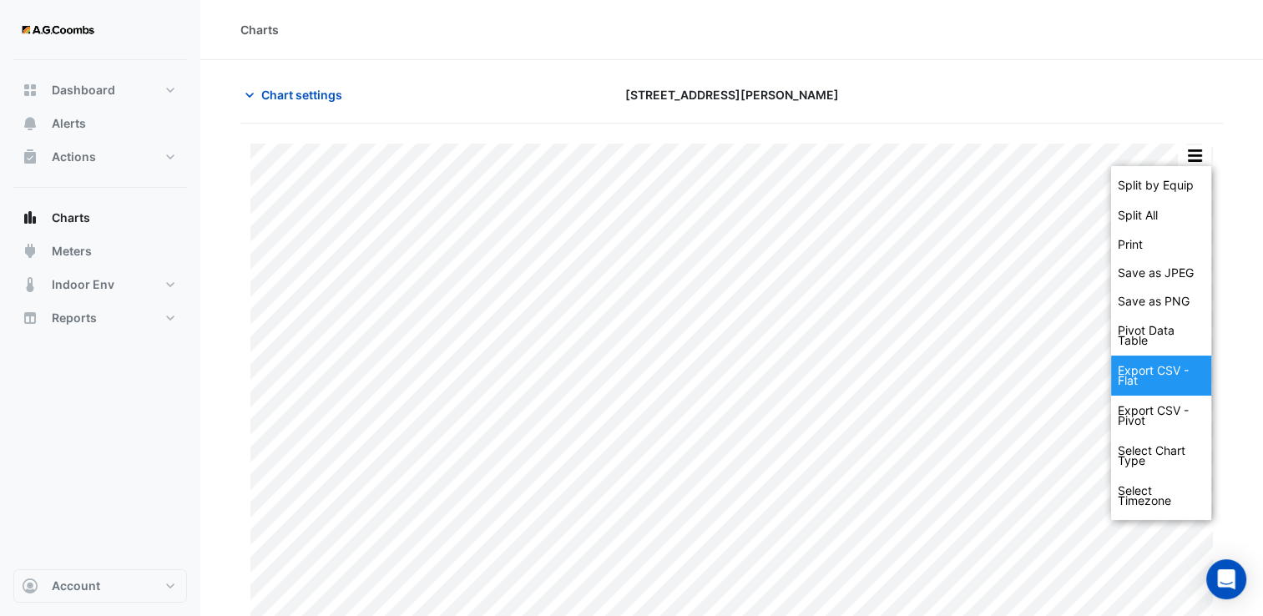
click at [1166, 379] on div "Export CSV - Flat" at bounding box center [1161, 376] width 100 height 40
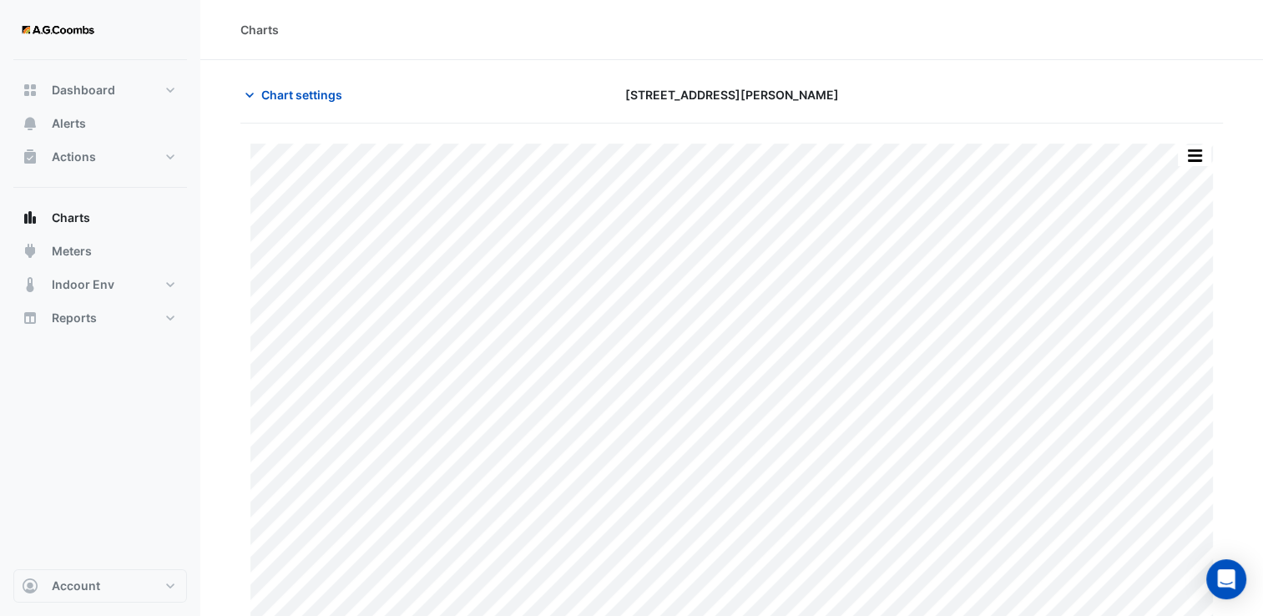
drag, startPoint x: 582, startPoint y: 89, endPoint x: 595, endPoint y: 137, distance: 50.0
click at [582, 89] on div "580 George Street" at bounding box center [732, 94] width 334 height 29
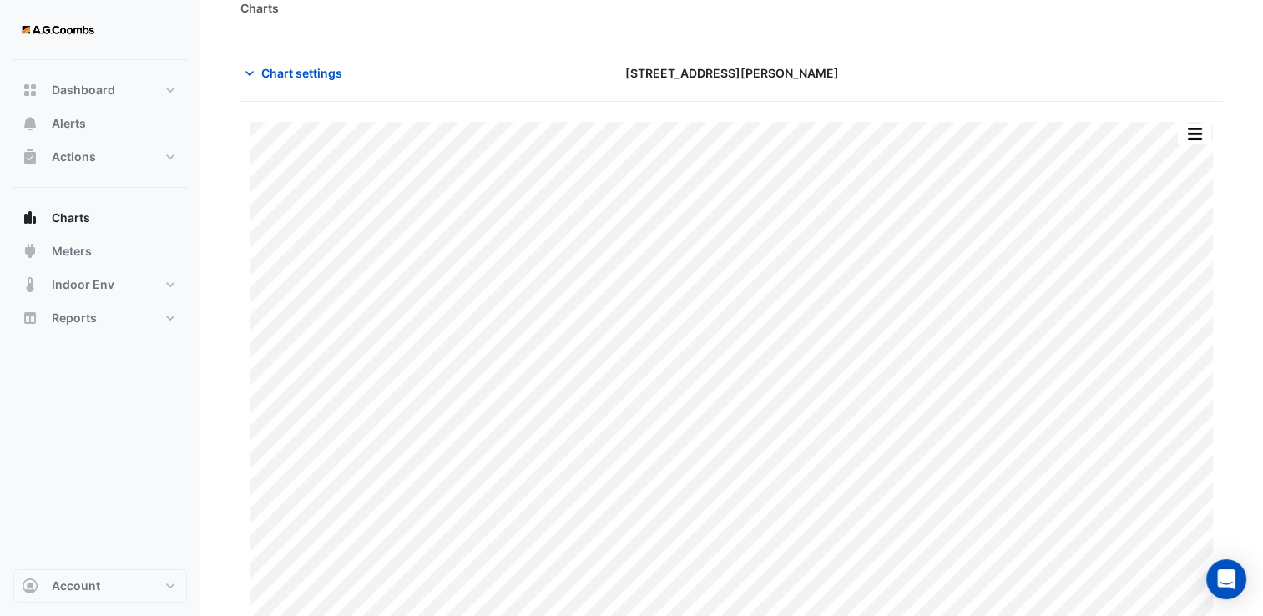
scroll to position [33, 0]
type input "**********"
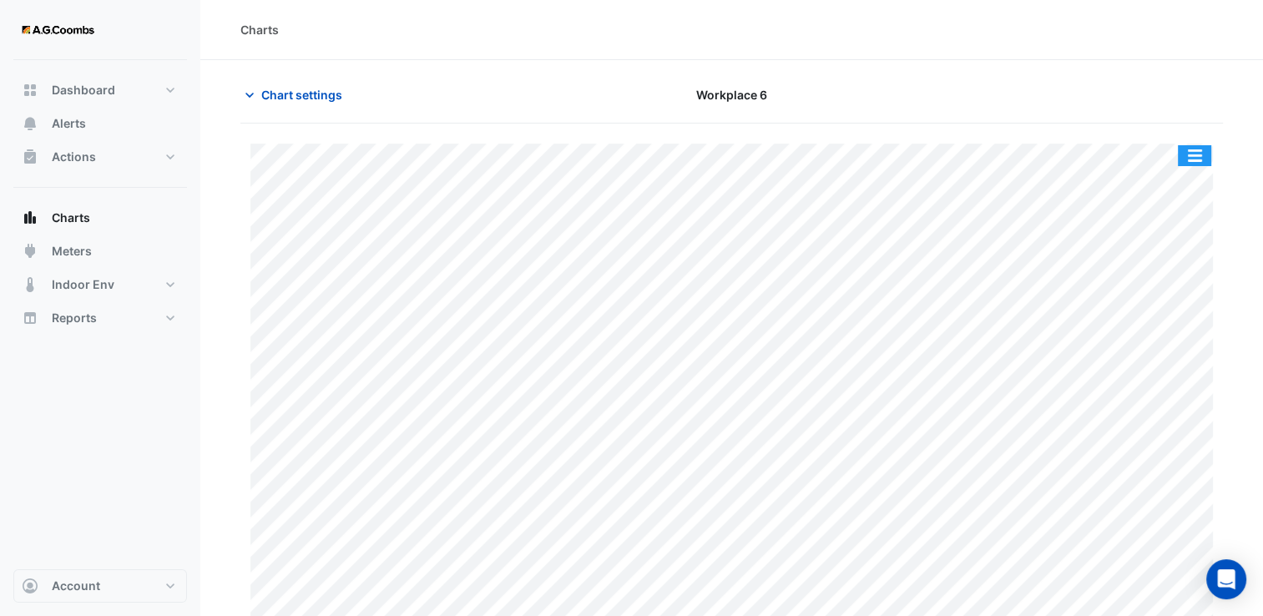
click at [1180, 154] on button "button" at bounding box center [1194, 155] width 33 height 21
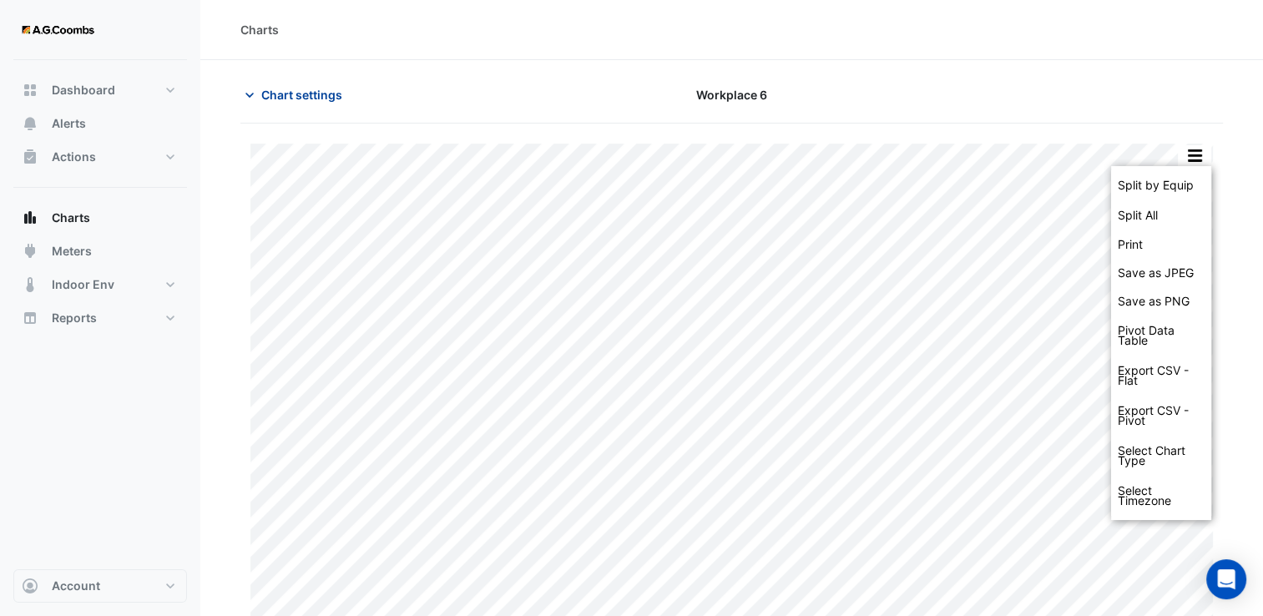
click at [290, 94] on span "Chart settings" at bounding box center [301, 95] width 81 height 18
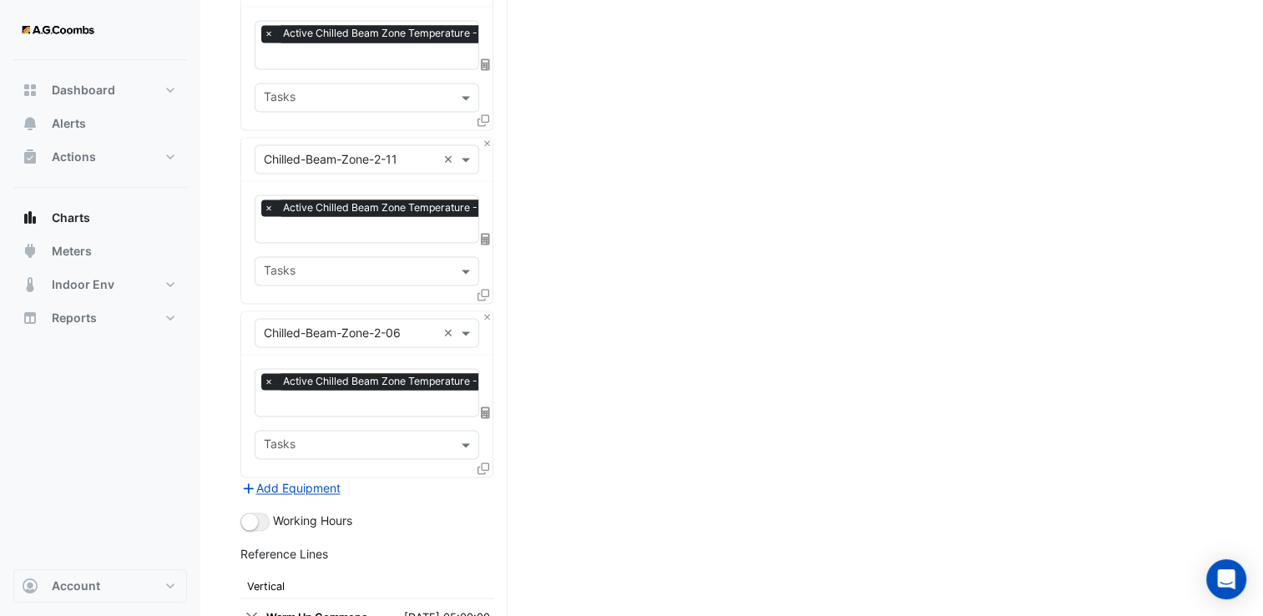
scroll to position [2933, 0]
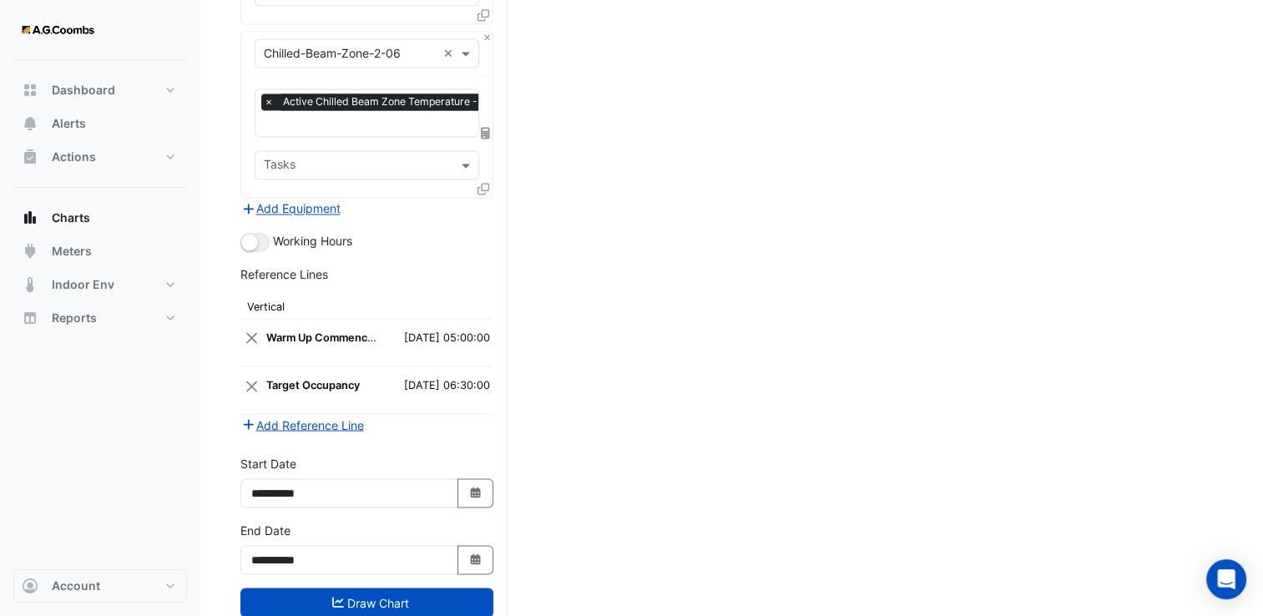
click at [490, 454] on div "**********" at bounding box center [367, 480] width 253 height 53
click at [478, 554] on icon "button" at bounding box center [475, 559] width 10 height 11
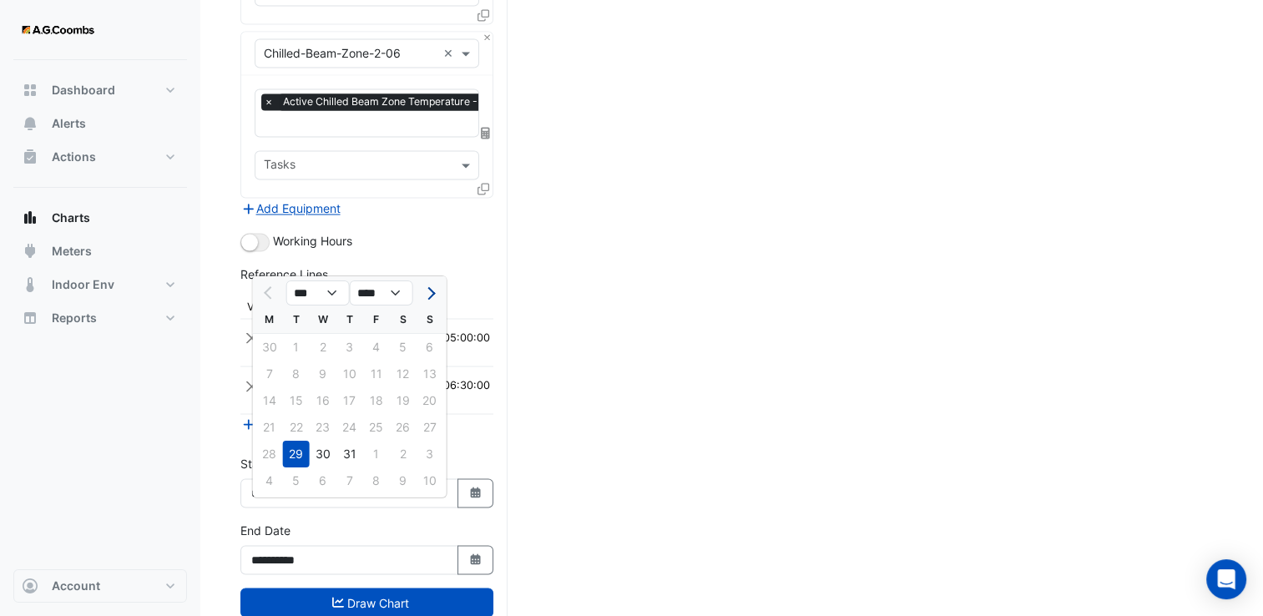
click at [432, 296] on button "Next month" at bounding box center [430, 292] width 20 height 27
select select "*"
click at [279, 423] on div "18" at bounding box center [269, 426] width 27 height 27
type input "**********"
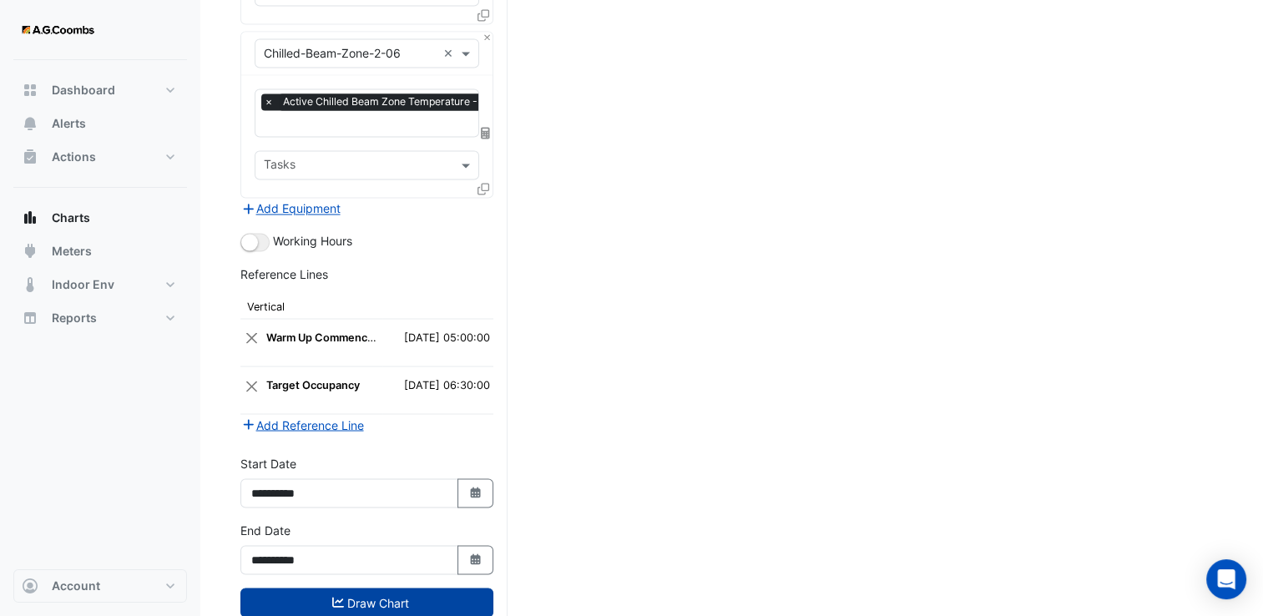
click at [364, 588] on button "Draw Chart" at bounding box center [367, 602] width 253 height 29
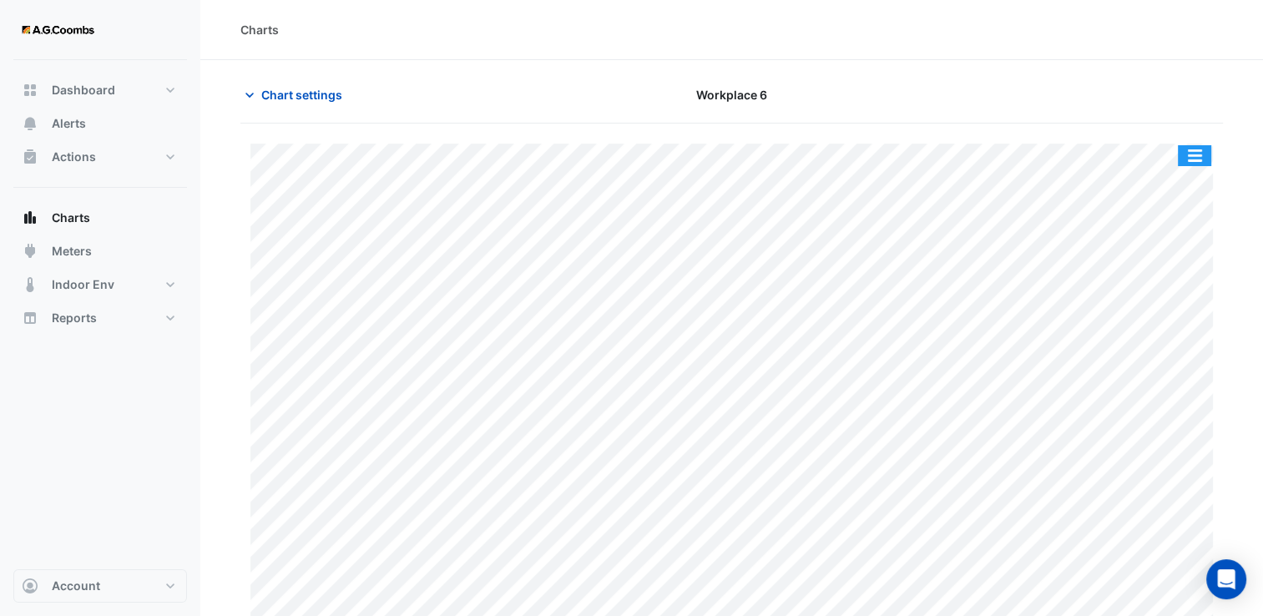
click at [1190, 153] on button "button" at bounding box center [1194, 155] width 33 height 21
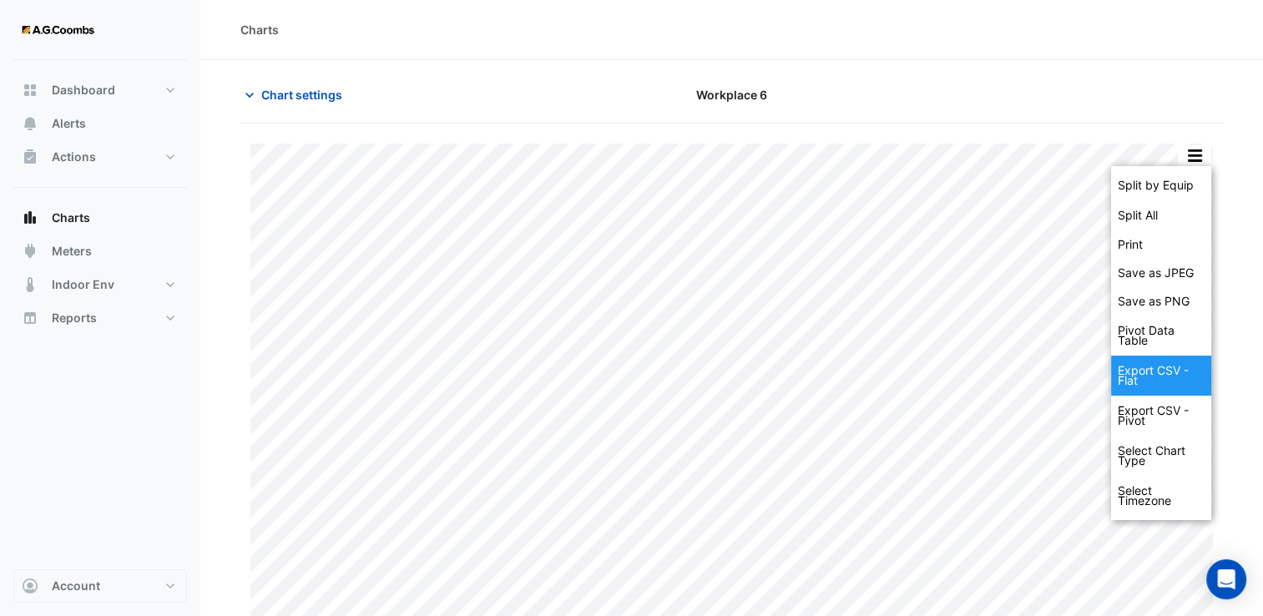
click at [1169, 378] on div "Export CSV - Flat" at bounding box center [1161, 376] width 100 height 40
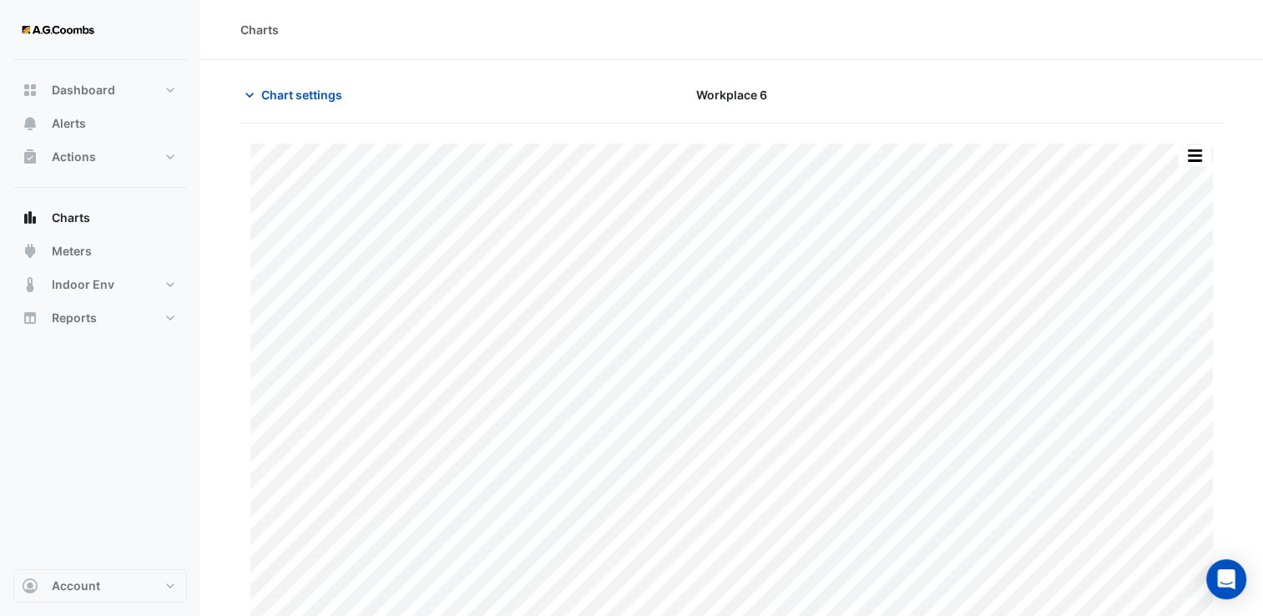
click at [588, 85] on div "Workplace 6" at bounding box center [732, 94] width 334 height 29
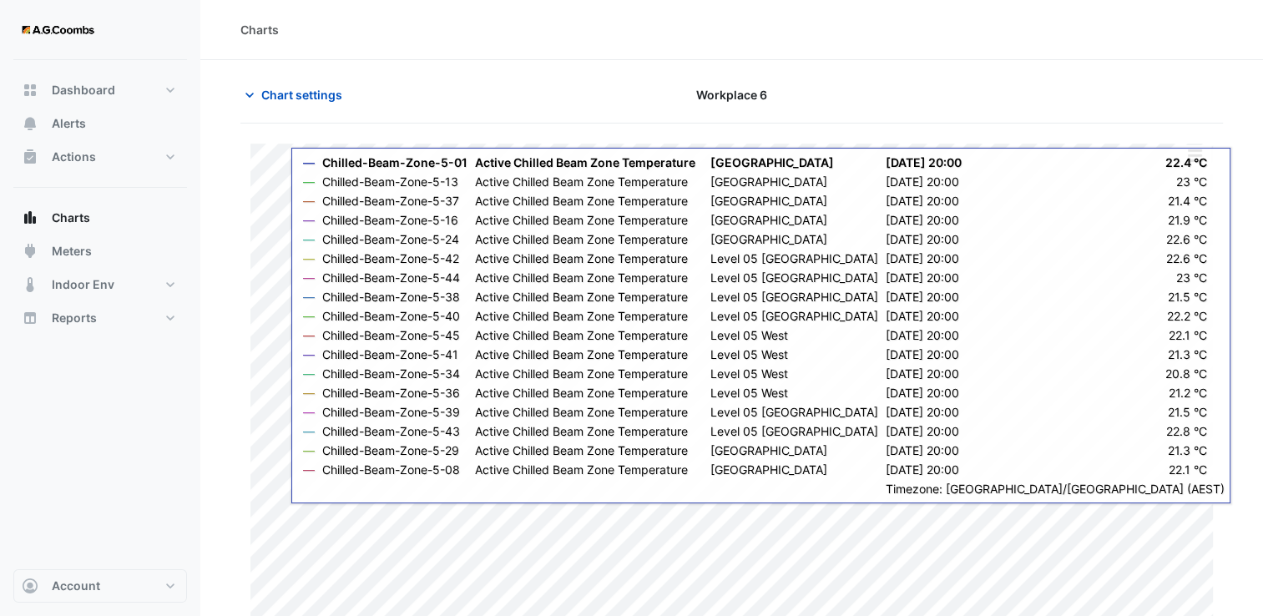
type input "**********"
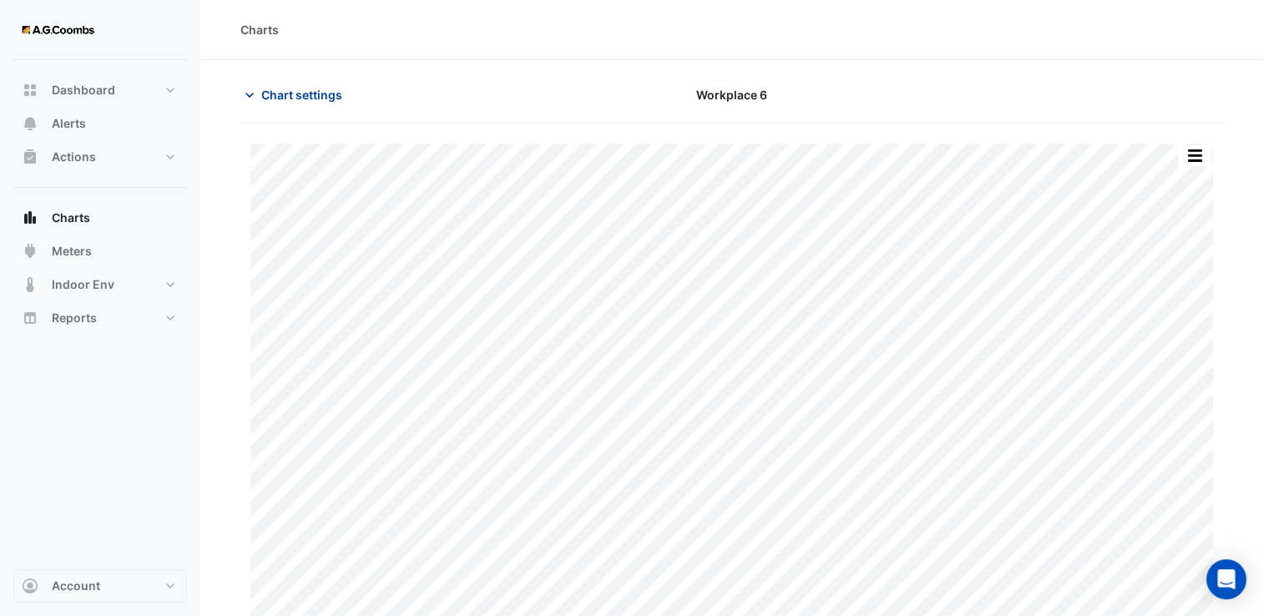
click at [317, 88] on span "Chart settings" at bounding box center [301, 95] width 81 height 18
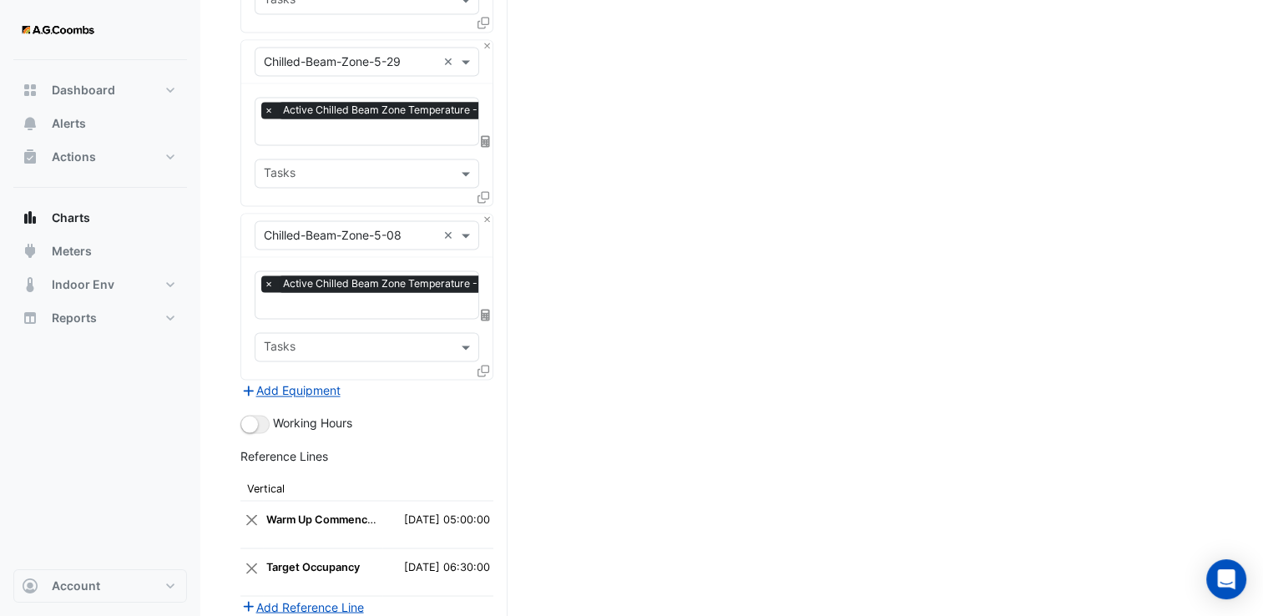
scroll to position [2933, 0]
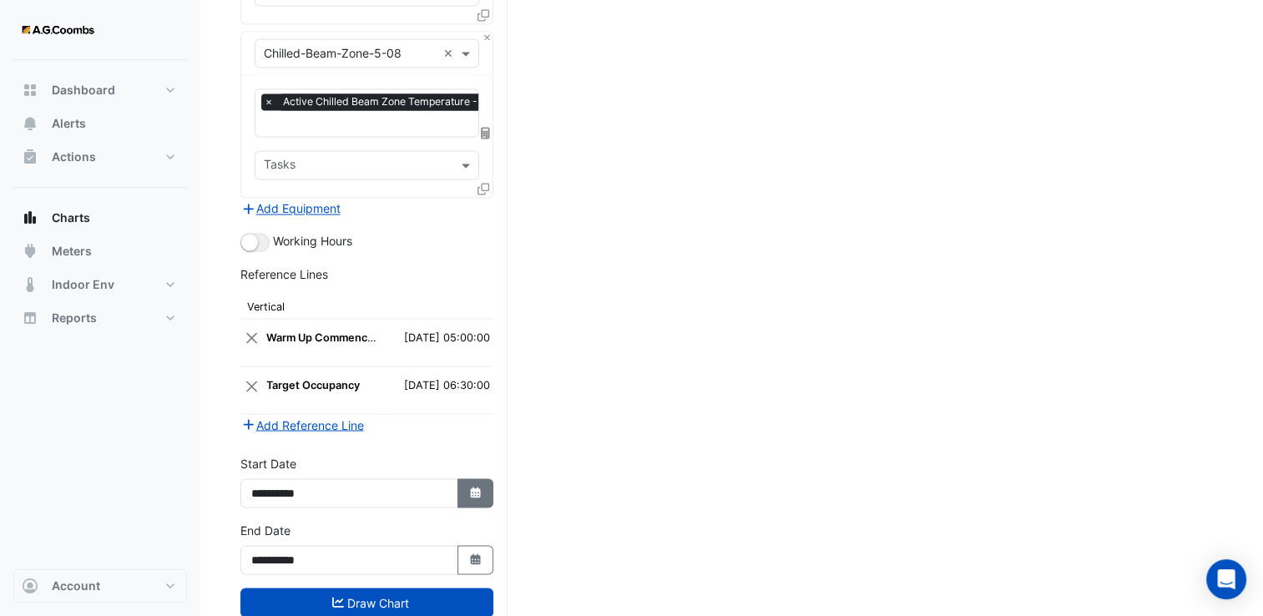
click at [473, 487] on icon "button" at bounding box center [475, 492] width 10 height 11
select select "*"
select select "****"
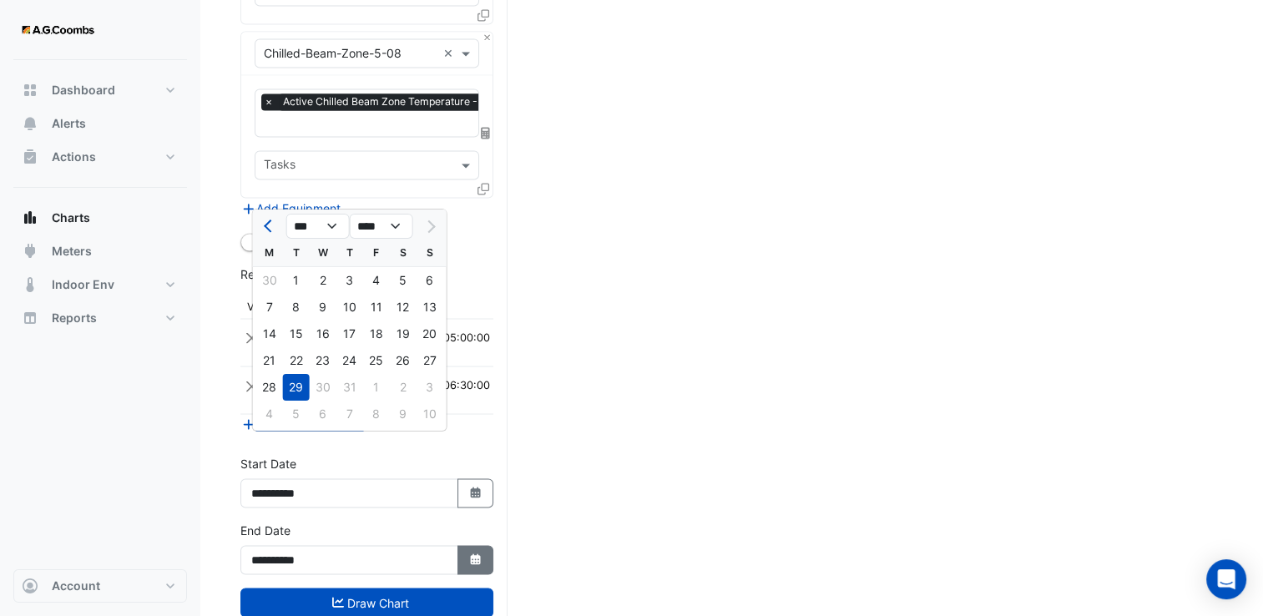
click at [484, 545] on button "Select Date" at bounding box center [476, 559] width 37 height 29
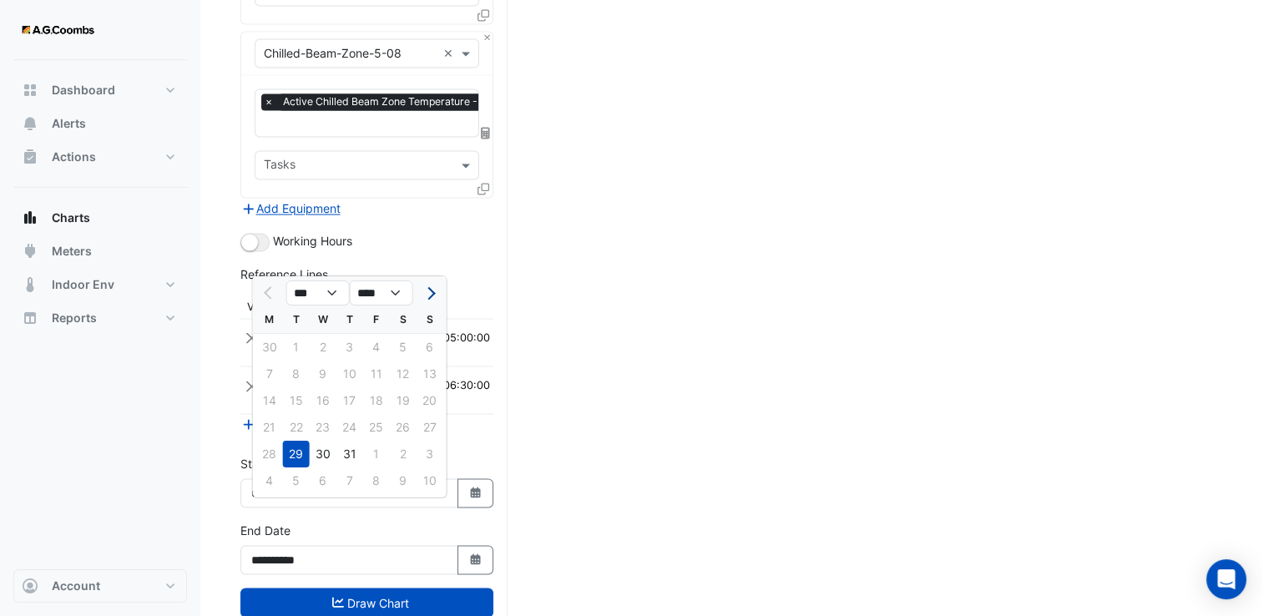
click at [427, 301] on button "Next month" at bounding box center [430, 292] width 20 height 27
select select "*"
click at [267, 423] on div "18" at bounding box center [269, 426] width 27 height 27
type input "**********"
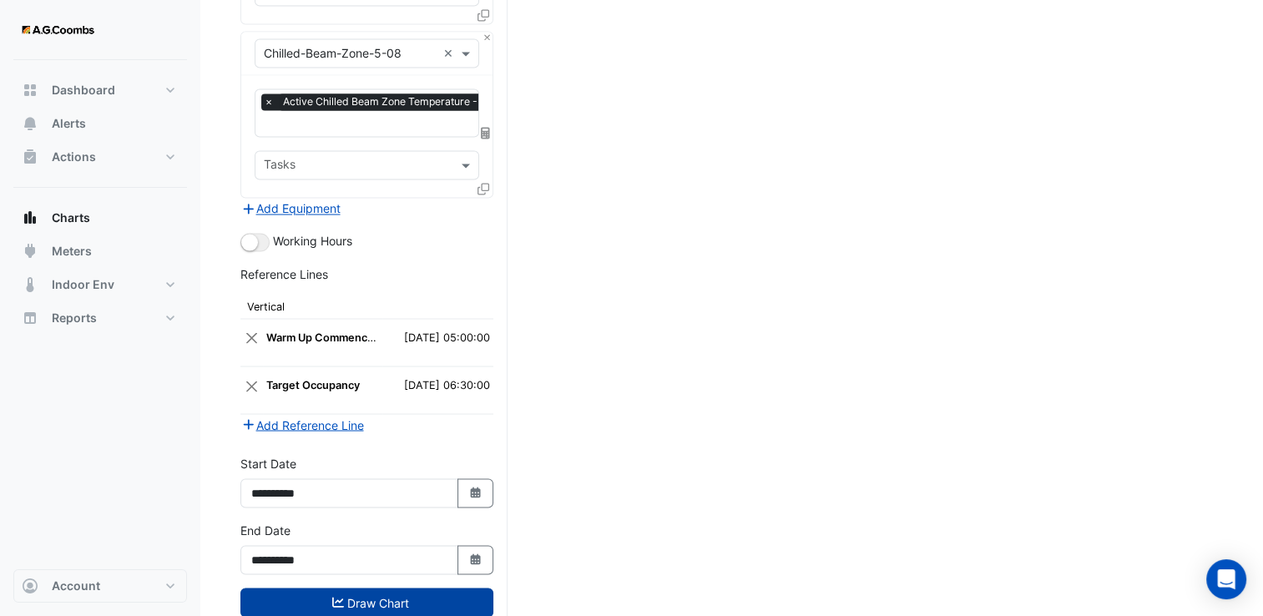
click at [381, 588] on button "Draw Chart" at bounding box center [367, 602] width 253 height 29
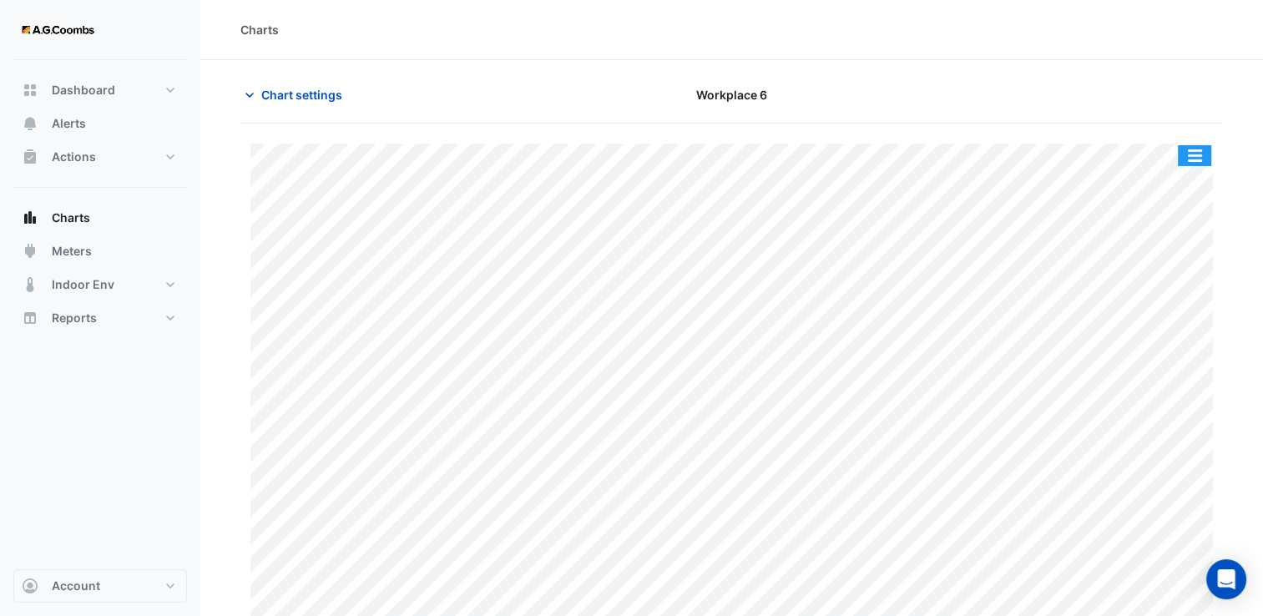
drag, startPoint x: 1197, startPoint y: 145, endPoint x: 1196, endPoint y: 154, distance: 9.3
click at [1197, 145] on button "button" at bounding box center [1194, 155] width 33 height 21
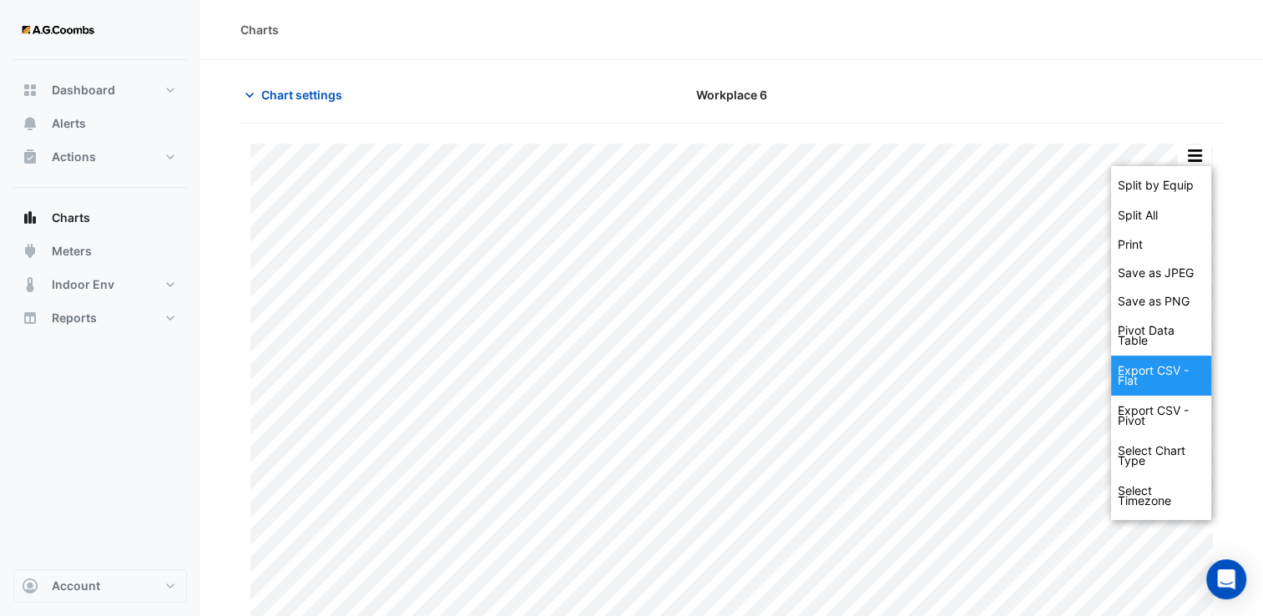
click at [1169, 367] on div "Export CSV - Flat" at bounding box center [1161, 376] width 100 height 40
